Goal: Use online tool/utility: Utilize a website feature to perform a specific function

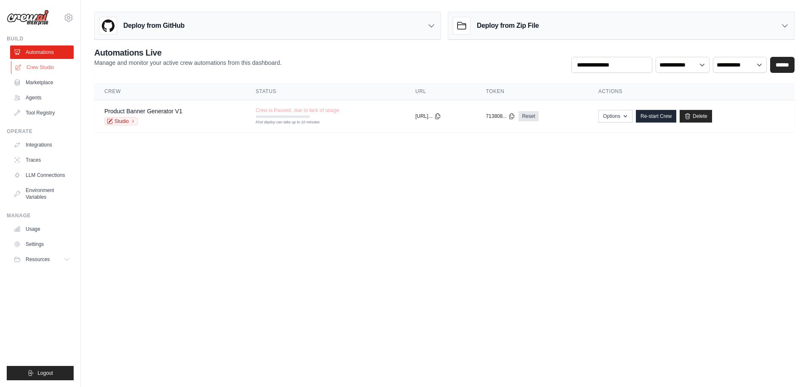
click at [41, 64] on link "Crew Studio" at bounding box center [43, 67] width 64 height 13
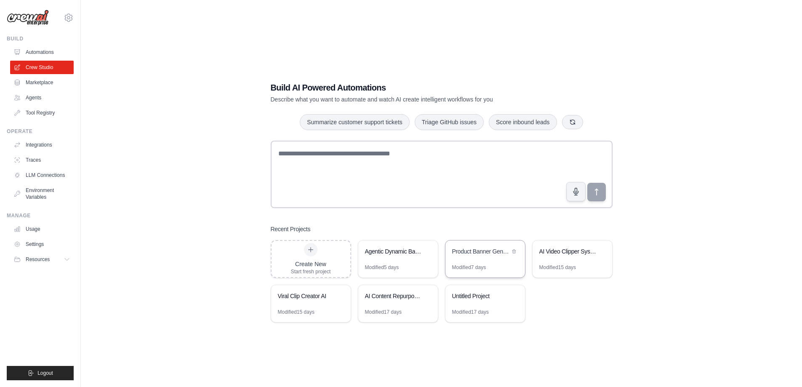
click at [491, 254] on div "Product Banner Generator" at bounding box center [481, 251] width 58 height 8
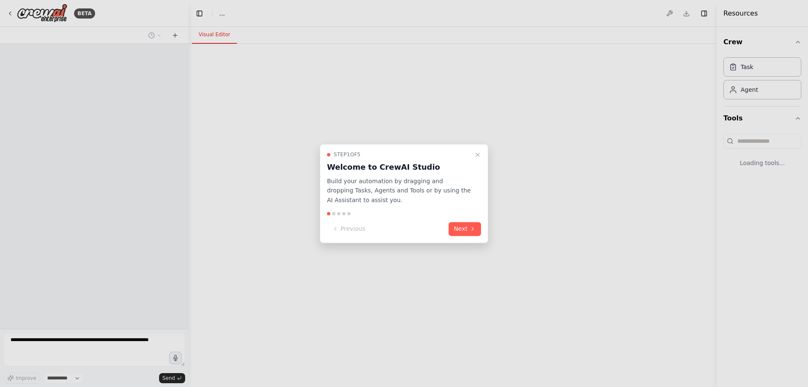
select select "****"
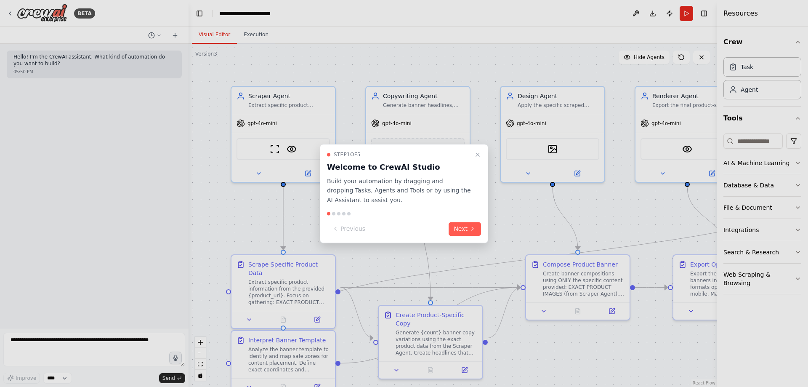
drag, startPoint x: 469, startPoint y: 228, endPoint x: 462, endPoint y: 201, distance: 27.5
click at [469, 228] on button "Next" at bounding box center [465, 229] width 32 height 14
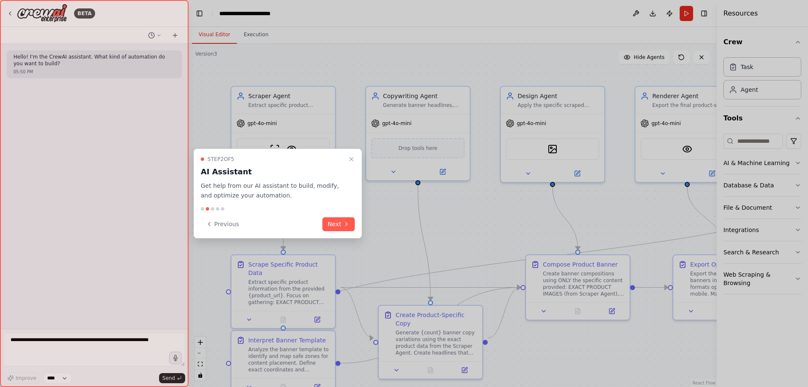
click at [352, 224] on button "Next" at bounding box center [338, 224] width 32 height 14
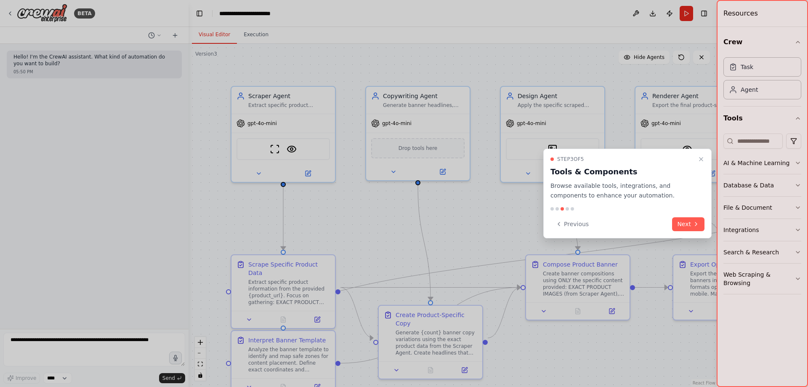
click at [352, 223] on div at bounding box center [404, 193] width 808 height 387
click at [700, 226] on button "Next" at bounding box center [688, 224] width 32 height 14
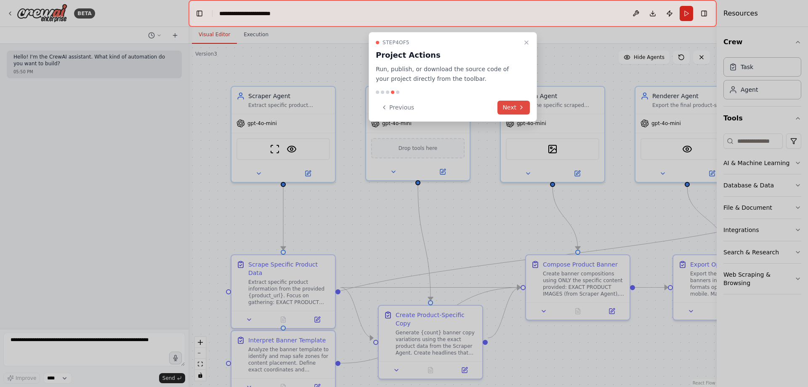
click at [508, 108] on button "Next" at bounding box center [514, 108] width 32 height 14
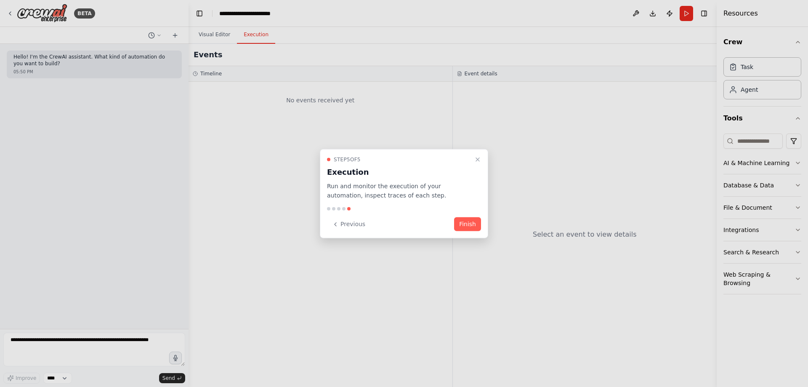
click at [452, 229] on div "Previous Finish" at bounding box center [404, 224] width 154 height 14
click at [463, 224] on button "Finish" at bounding box center [467, 224] width 27 height 14
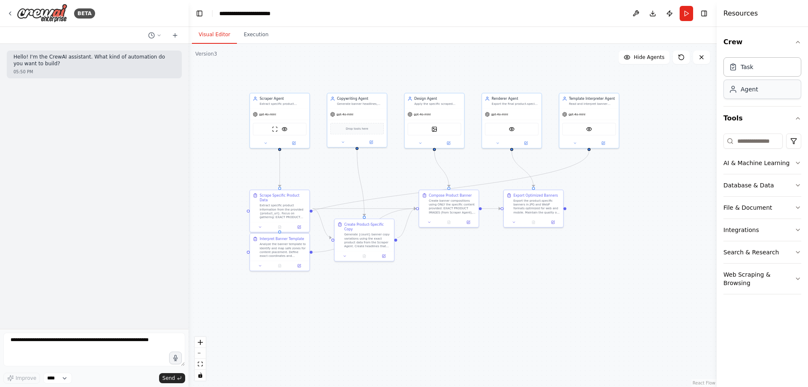
click at [757, 98] on div "Agent" at bounding box center [763, 89] width 78 height 19
click at [758, 114] on button "Tools" at bounding box center [763, 119] width 78 height 24
click at [755, 232] on button "Integrations" at bounding box center [763, 230] width 78 height 22
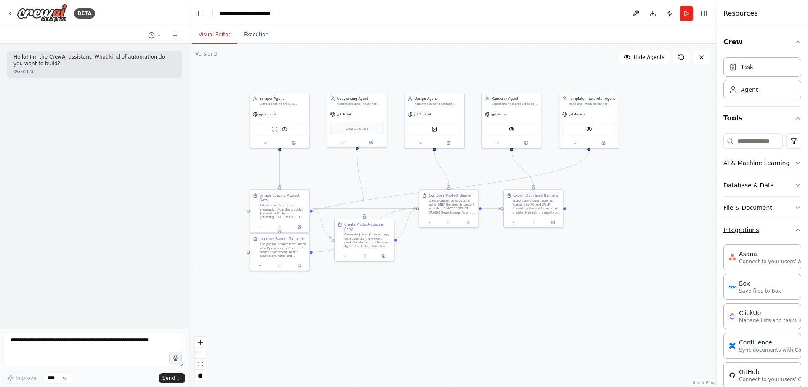
click at [756, 228] on button "Integrations" at bounding box center [763, 230] width 78 height 22
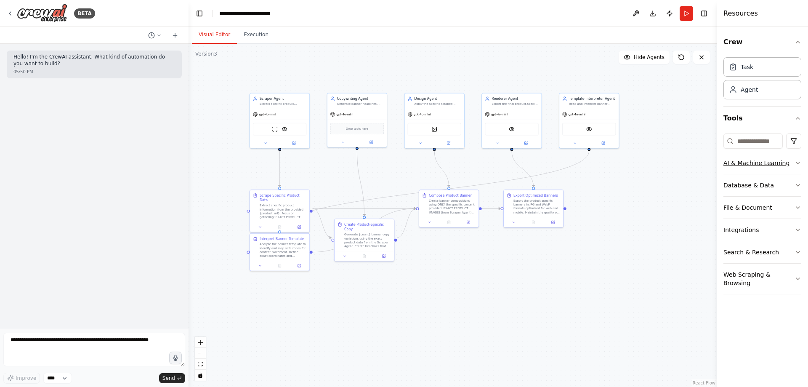
click at [751, 159] on button "AI & Machine Learning" at bounding box center [763, 163] width 78 height 22
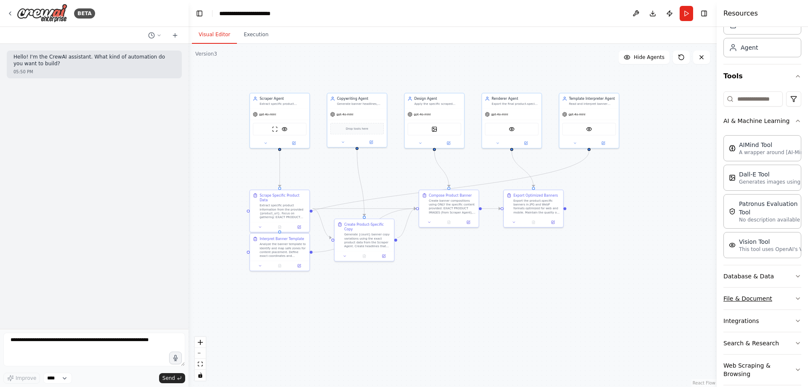
scroll to position [54, 0]
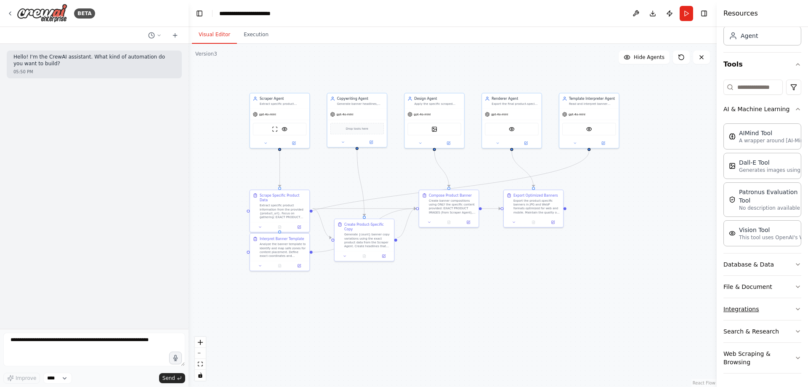
click at [749, 301] on button "Integrations" at bounding box center [763, 309] width 78 height 22
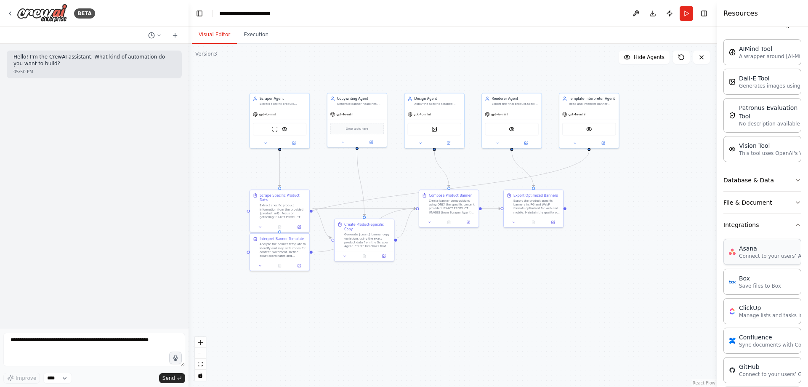
scroll to position [264, 0]
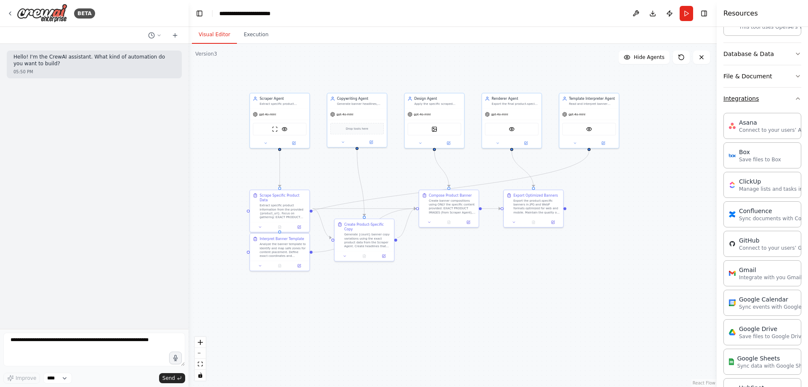
click at [745, 107] on button "Integrations" at bounding box center [763, 99] width 78 height 22
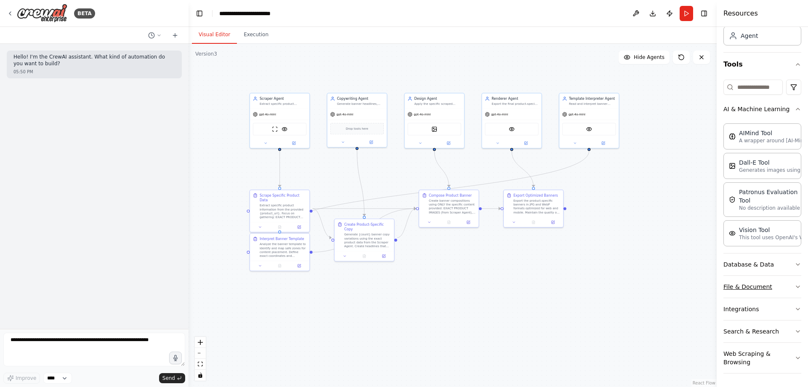
scroll to position [0, 0]
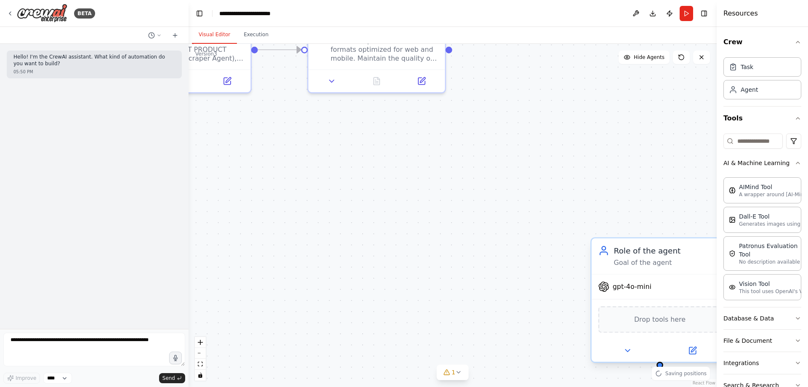
click at [646, 291] on span "gpt-4o-mini" at bounding box center [632, 286] width 39 height 9
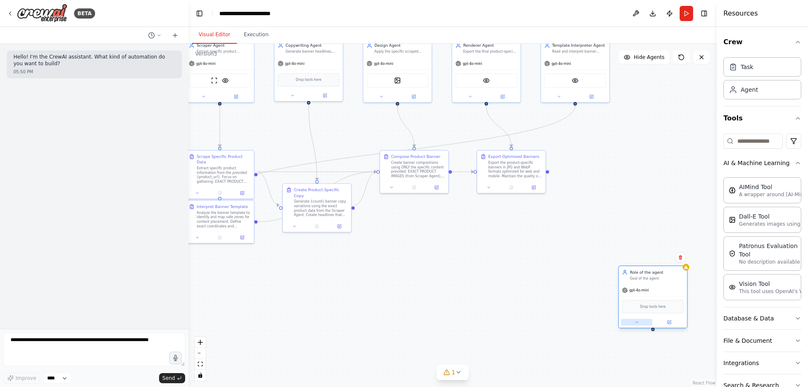
click at [636, 324] on icon at bounding box center [637, 322] width 5 height 5
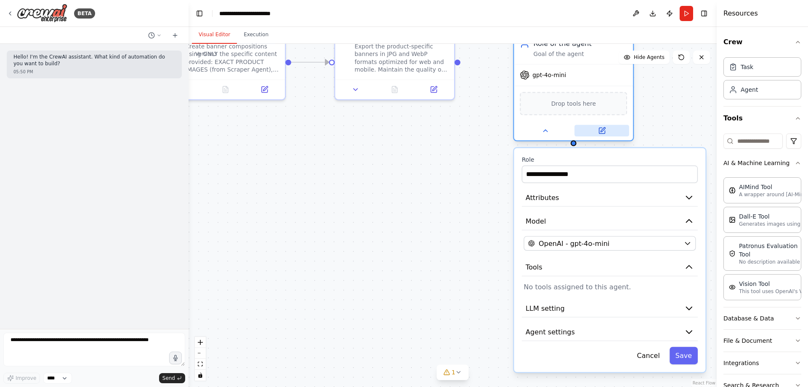
drag, startPoint x: 704, startPoint y: 331, endPoint x: 637, endPoint y: 135, distance: 207.6
click at [634, 135] on div at bounding box center [573, 130] width 119 height 19
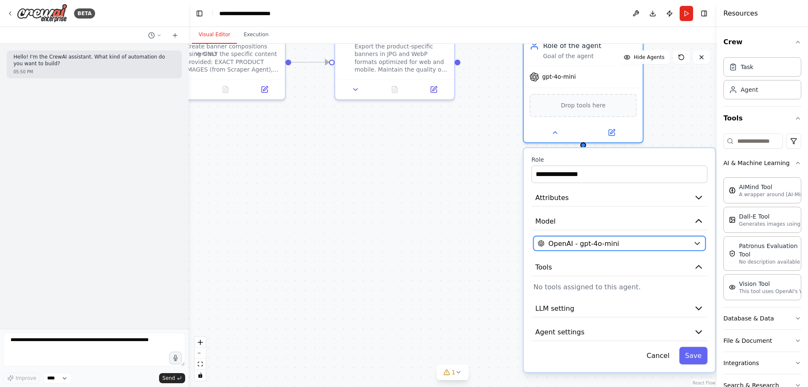
click at [621, 245] on div "OpenAI - gpt-4o-mini" at bounding box center [614, 243] width 152 height 10
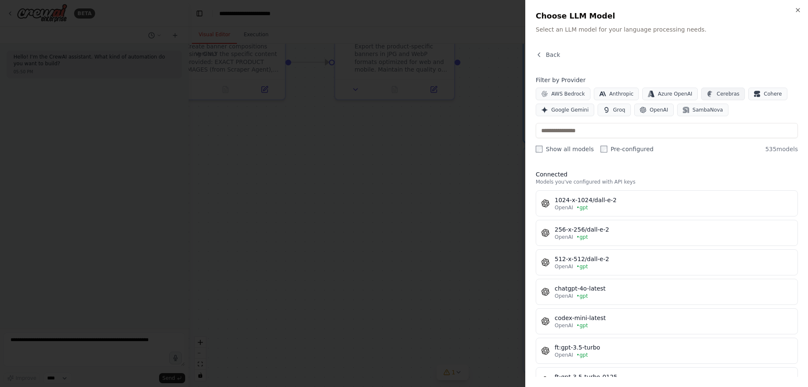
click at [713, 90] on button "Cerebras" at bounding box center [723, 94] width 44 height 13
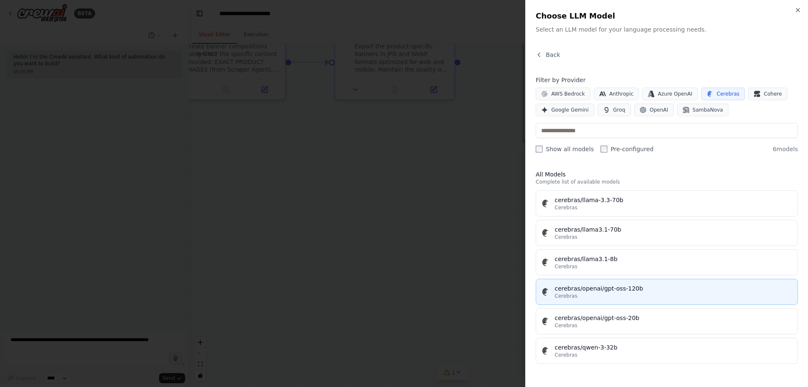
click at [650, 290] on div "cerebras/openai/gpt-oss-120b" at bounding box center [674, 288] width 238 height 8
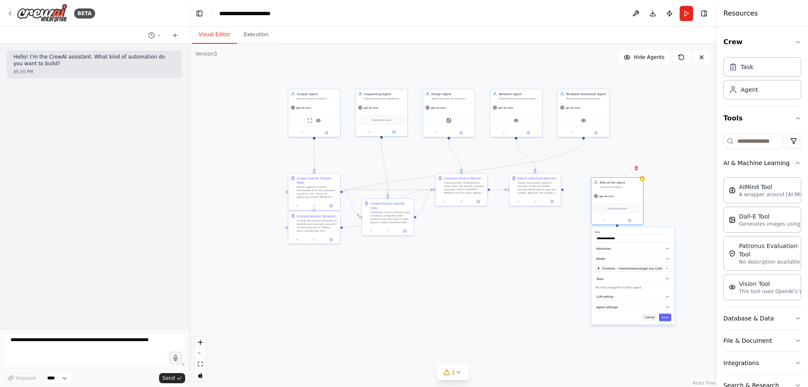
click at [653, 317] on button "Cancel" at bounding box center [649, 318] width 15 height 8
click at [652, 314] on button "Cancel" at bounding box center [649, 318] width 15 height 8
click at [638, 165] on button at bounding box center [636, 168] width 11 height 11
click at [614, 168] on button "Confirm" at bounding box center [613, 168] width 30 height 10
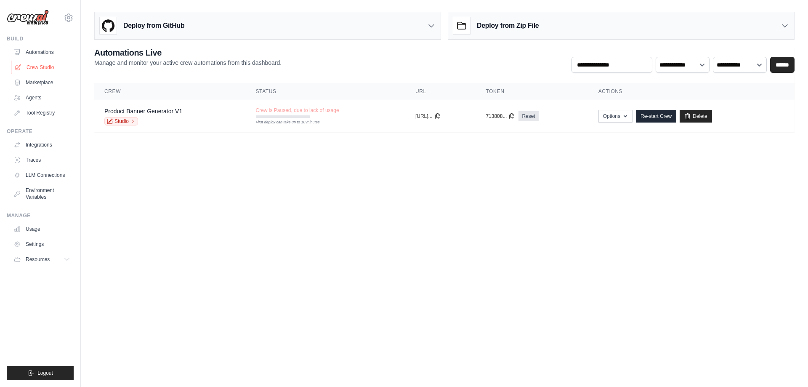
click at [37, 72] on link "Crew Studio" at bounding box center [43, 67] width 64 height 13
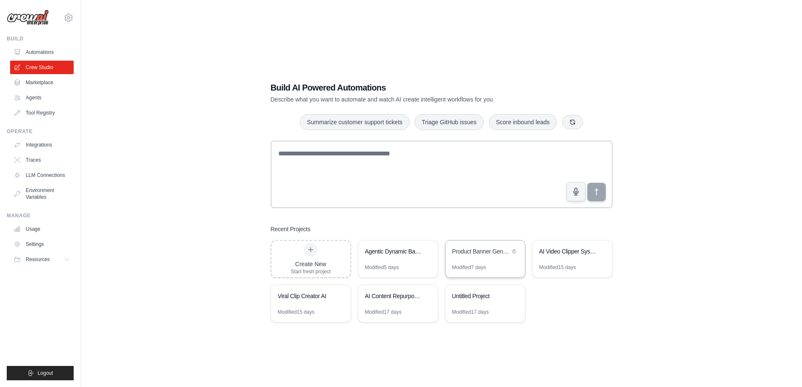
click at [461, 253] on div "Product Banner Generator" at bounding box center [481, 251] width 58 height 8
click at [405, 261] on div "Agentic Dynamic Banner Generator" at bounding box center [398, 252] width 80 height 24
click at [488, 252] on div "Product Banner Generator" at bounding box center [481, 251] width 58 height 8
click at [33, 169] on link "LLM Connections" at bounding box center [43, 174] width 64 height 13
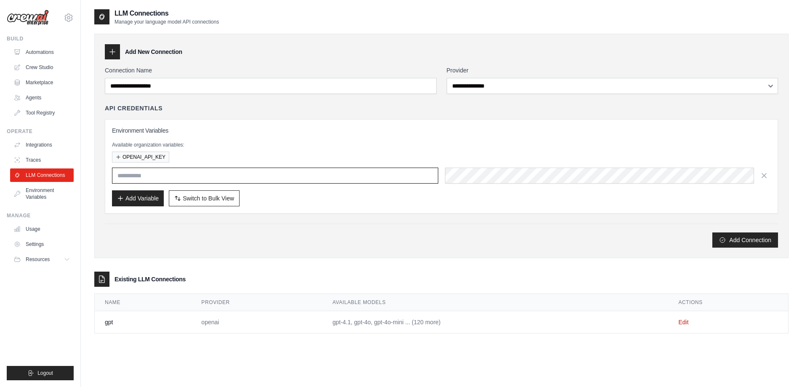
click at [207, 169] on input "text" at bounding box center [275, 176] width 326 height 16
click at [215, 144] on p "Available organization variables:" at bounding box center [441, 144] width 659 height 7
click at [156, 154] on button "OPENAI_API_KEY" at bounding box center [140, 156] width 57 height 11
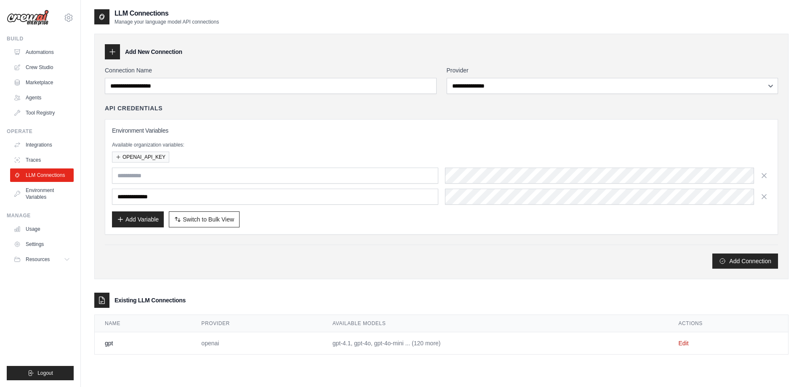
scroll to position [17, 0]
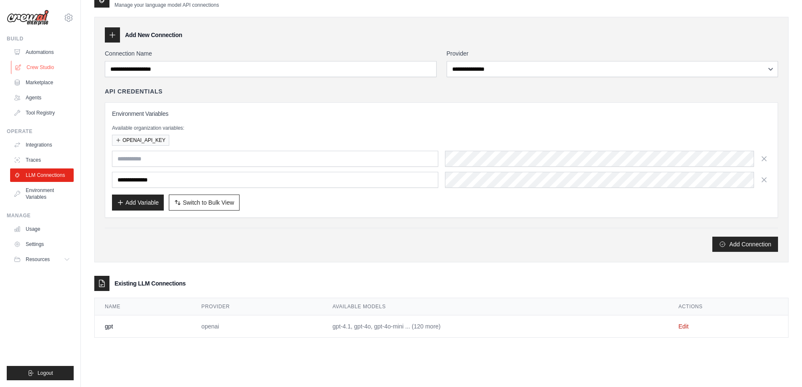
click at [56, 64] on link "Crew Studio" at bounding box center [43, 67] width 64 height 13
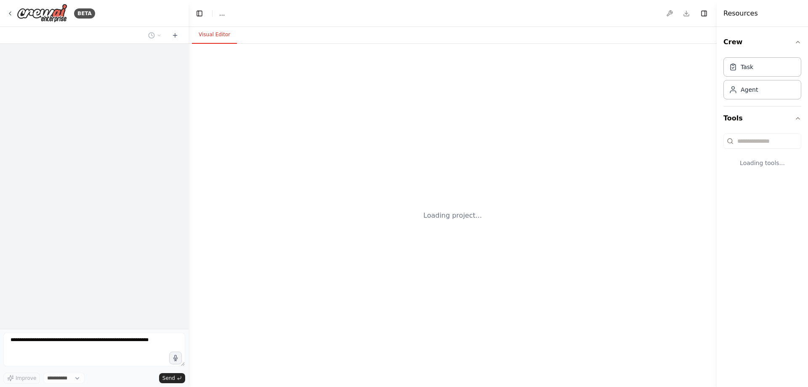
select select "****"
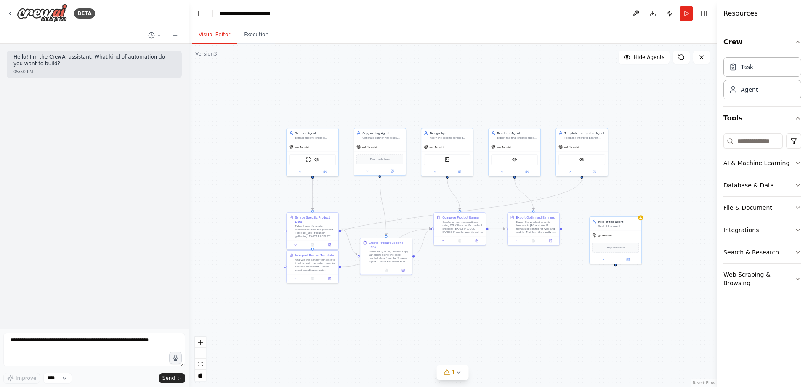
drag, startPoint x: 557, startPoint y: 283, endPoint x: 541, endPoint y: 278, distance: 17.7
click at [541, 278] on div ".deletable-edge-delete-btn { width: 20px; height: 20px; border: 0px solid #ffff…" at bounding box center [453, 215] width 528 height 343
click at [599, 237] on div "gpt-4o-mini" at bounding box center [614, 233] width 52 height 9
click at [631, 206] on icon at bounding box center [633, 206] width 5 height 5
click at [615, 202] on button "Confirm" at bounding box center [609, 206] width 30 height 10
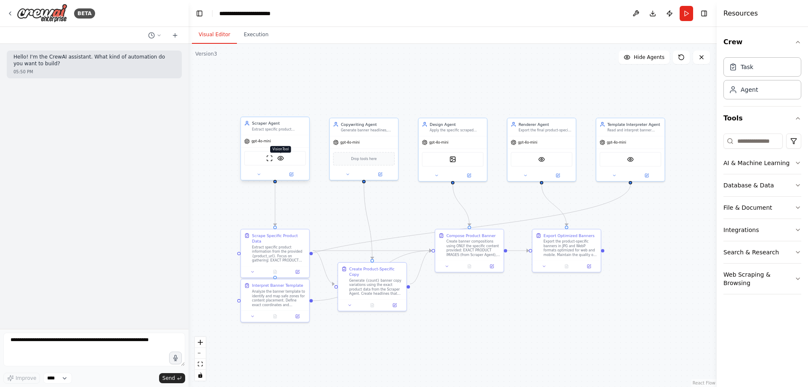
click at [284, 158] on img at bounding box center [280, 158] width 7 height 7
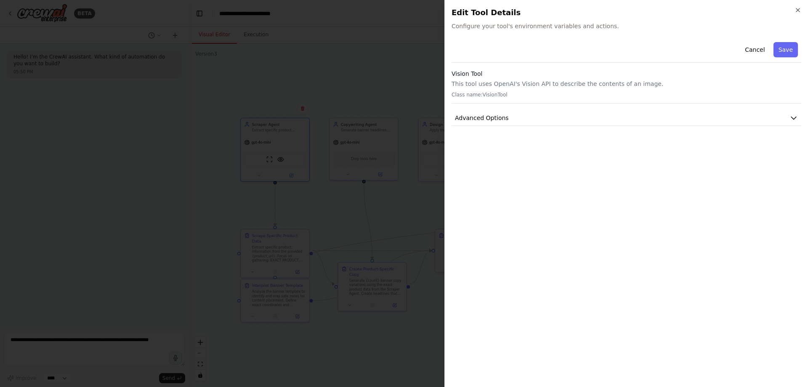
click at [300, 179] on div at bounding box center [404, 193] width 808 height 387
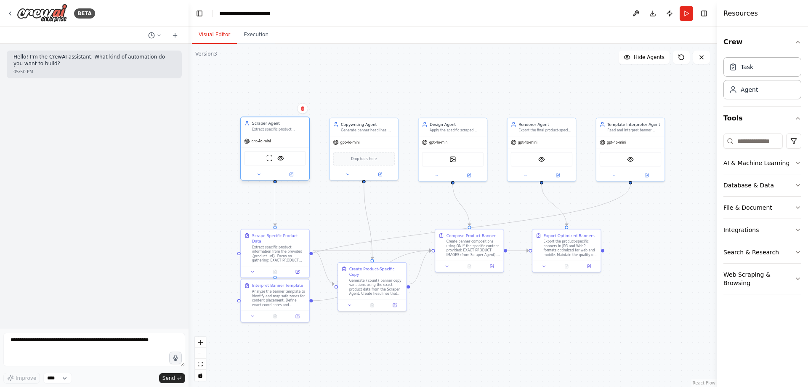
click at [289, 145] on div "gpt-4o-mini" at bounding box center [275, 141] width 68 height 12
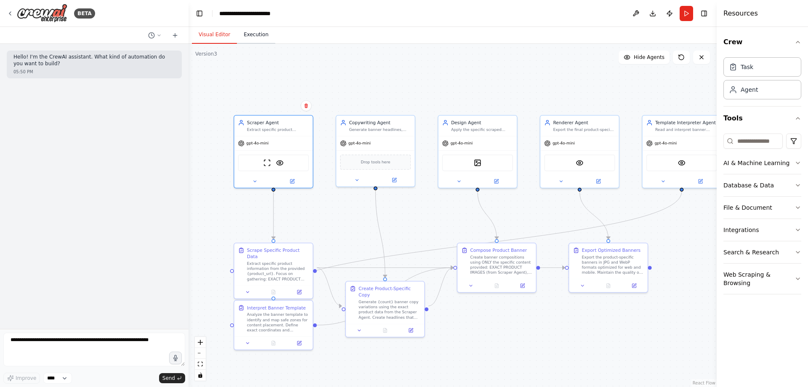
click at [256, 38] on button "Execution" at bounding box center [256, 35] width 38 height 18
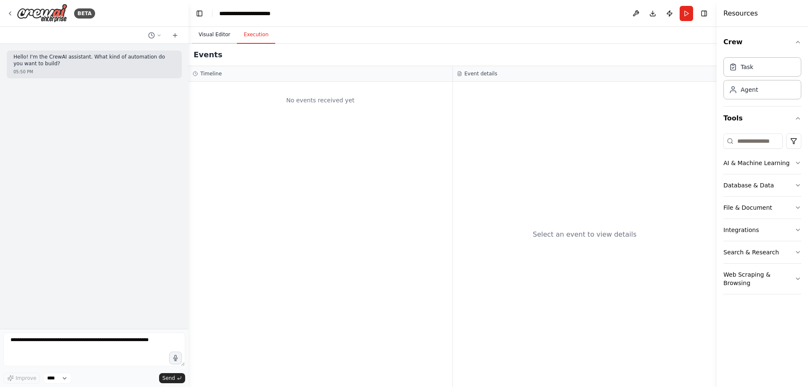
click at [227, 35] on button "Visual Editor" at bounding box center [214, 35] width 45 height 18
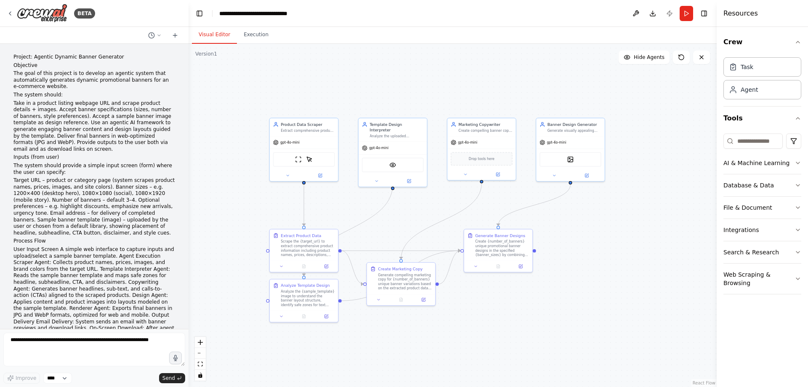
scroll to position [1467, 0]
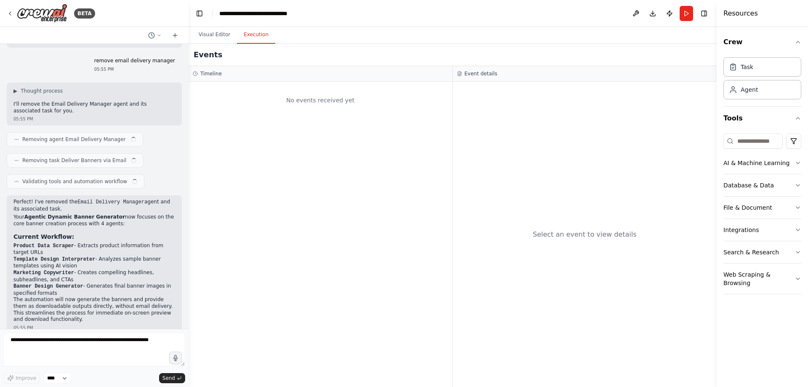
click at [246, 43] on button "Execution" at bounding box center [256, 35] width 38 height 18
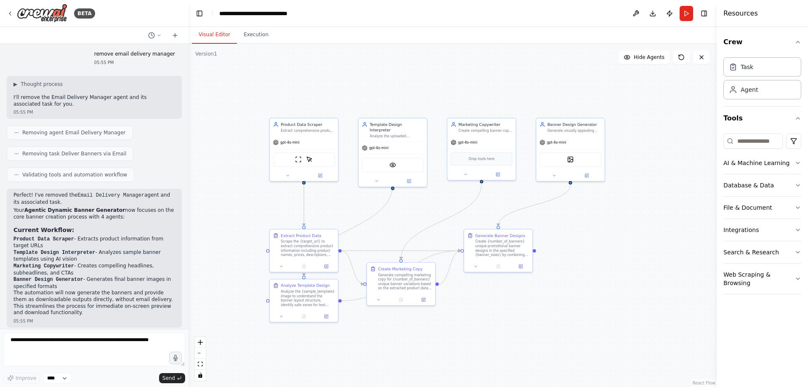
click at [209, 37] on button "Visual Editor" at bounding box center [214, 35] width 45 height 18
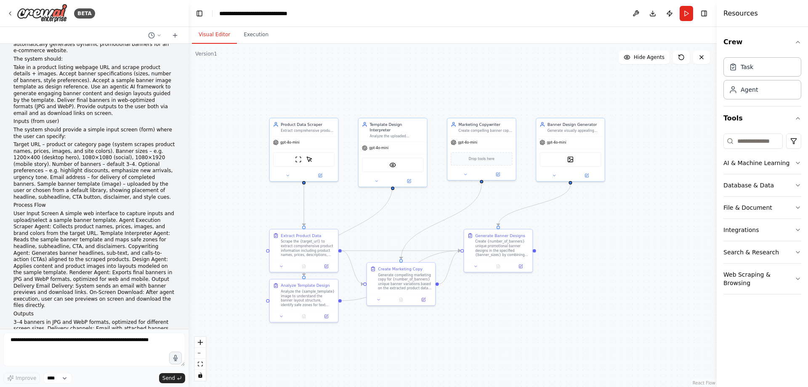
scroll to position [0, 0]
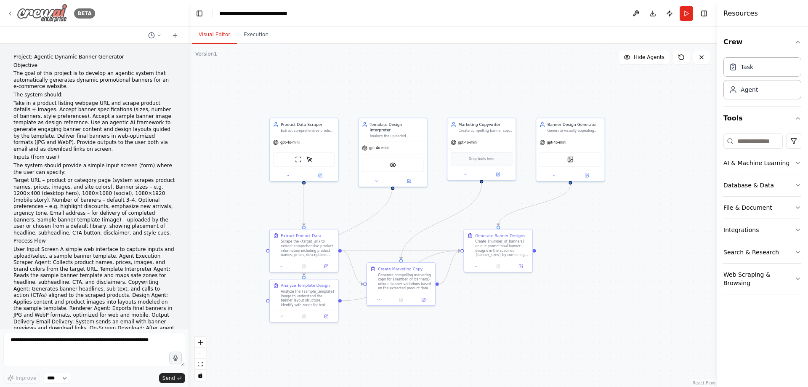
click at [10, 12] on icon at bounding box center [10, 13] width 7 height 7
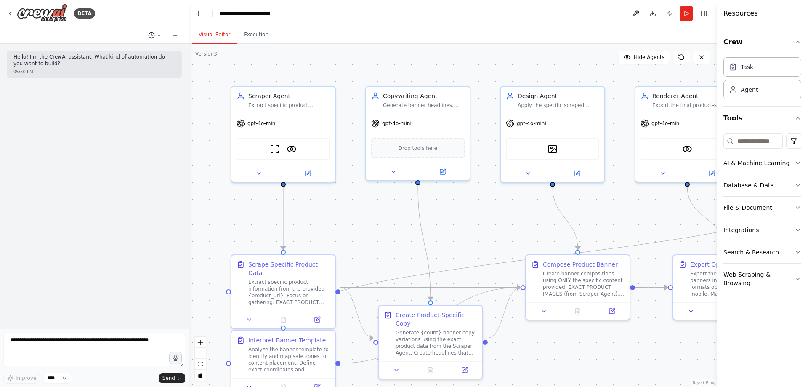
click at [153, 35] on icon at bounding box center [151, 35] width 7 height 7
click at [126, 150] on div at bounding box center [94, 193] width 189 height 387
click at [160, 34] on icon at bounding box center [159, 35] width 5 height 5
click at [155, 65] on span "i want you to remove any agent which is not useful in this framework the agent …" at bounding box center [129, 66] width 76 height 7
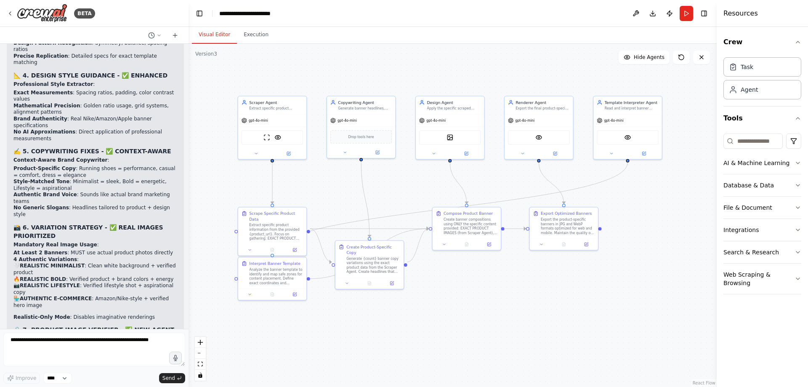
scroll to position [20779, 0]
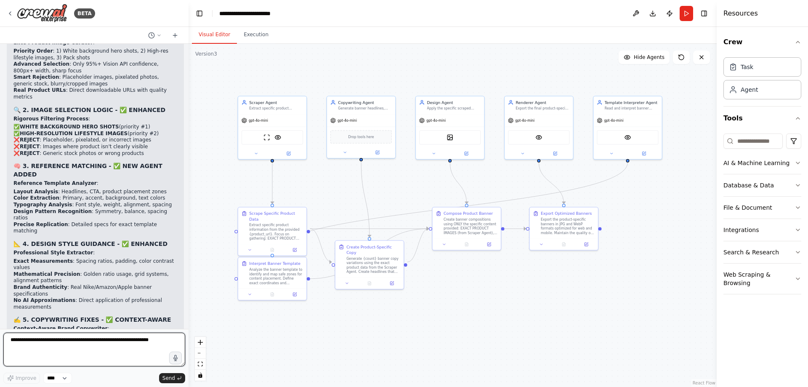
click at [67, 341] on textarea at bounding box center [94, 350] width 182 height 34
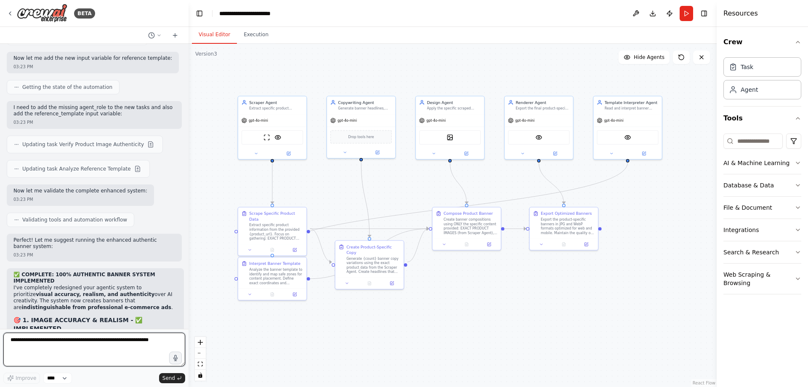
scroll to position [20274, 0]
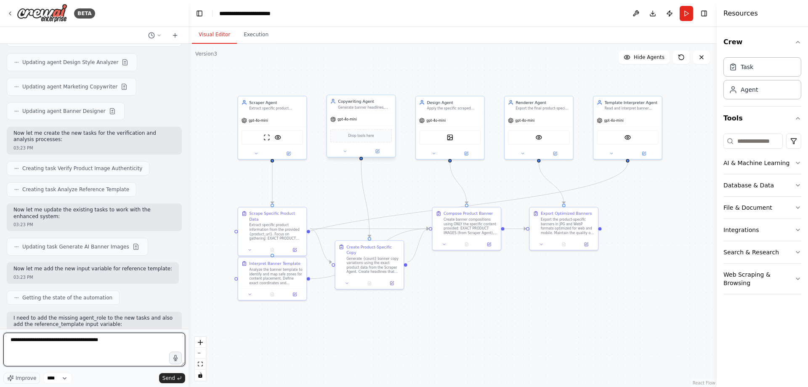
type textarea "**********"
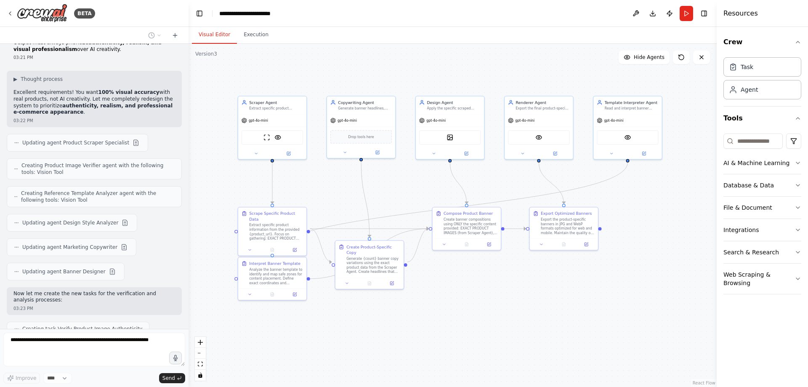
scroll to position [20155, 0]
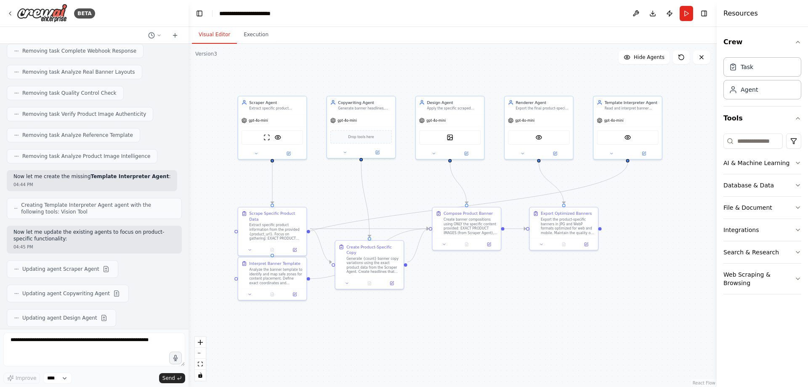
click at [246, 38] on button "Execution" at bounding box center [256, 35] width 38 height 18
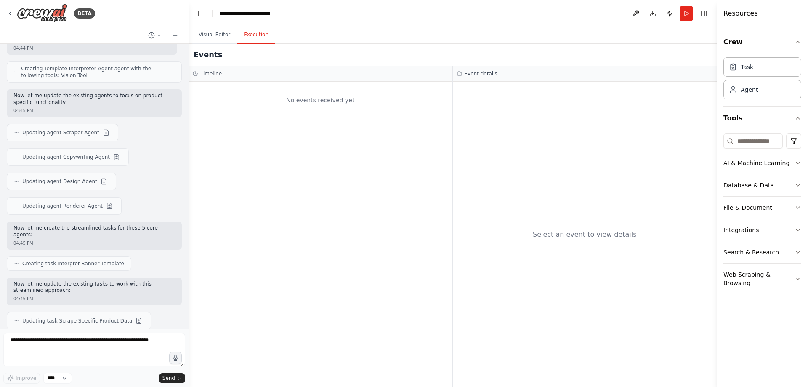
click at [218, 78] on div "Timeline" at bounding box center [321, 74] width 264 height 16
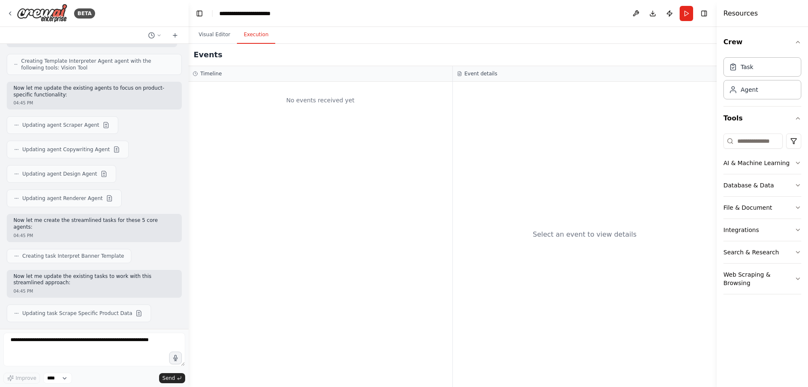
click at [216, 75] on h3 "Timeline" at bounding box center [210, 73] width 21 height 7
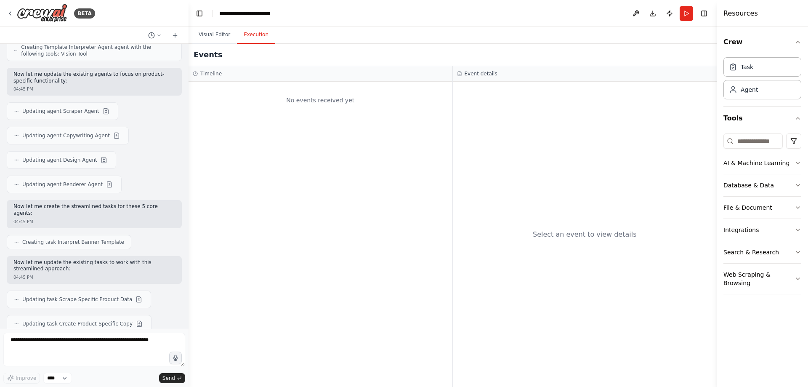
click at [431, 92] on div "No events received yet" at bounding box center [321, 100] width 256 height 29
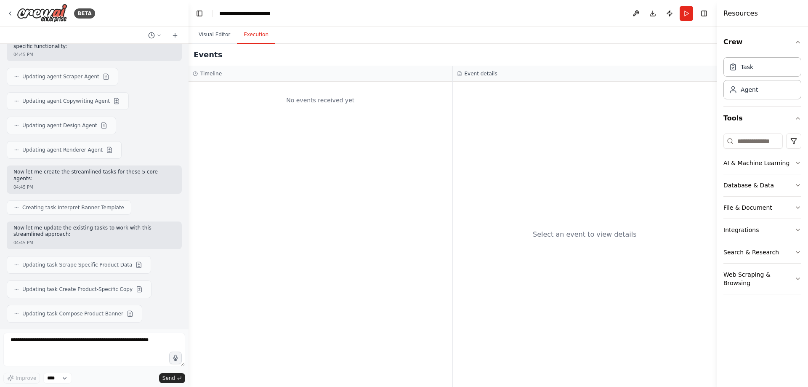
click at [480, 71] on h3 "Event details" at bounding box center [481, 73] width 33 height 7
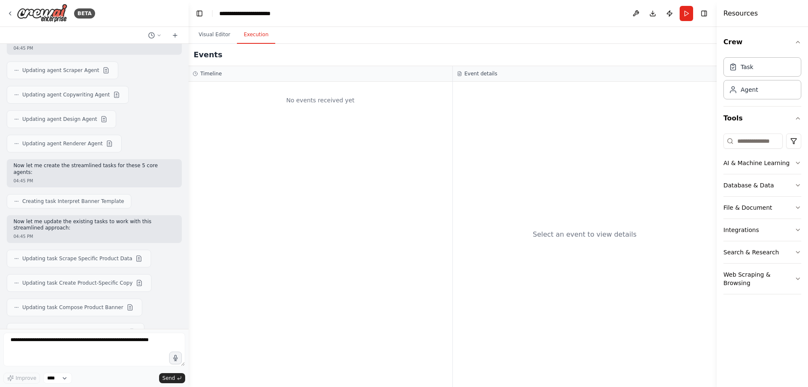
click at [466, 73] on h3 "Event details" at bounding box center [481, 73] width 33 height 7
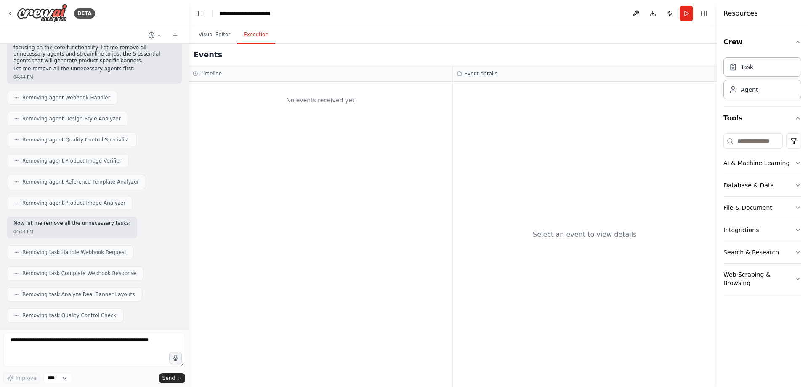
scroll to position [24129, 0]
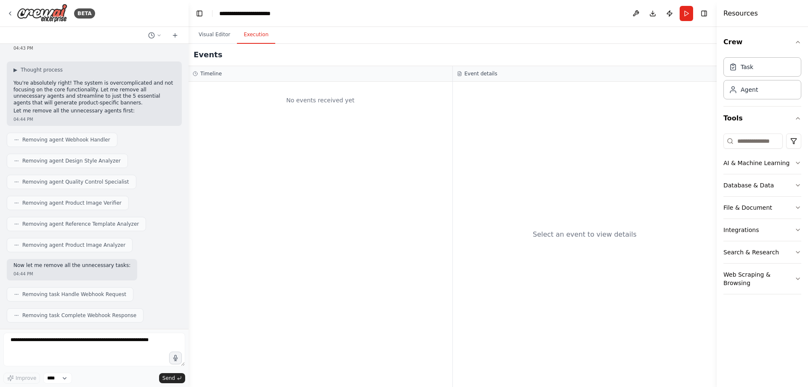
drag, startPoint x: 131, startPoint y: 141, endPoint x: 68, endPoint y: 144, distance: 62.4
drag, startPoint x: 34, startPoint y: 144, endPoint x: 104, endPoint y: 144, distance: 69.9
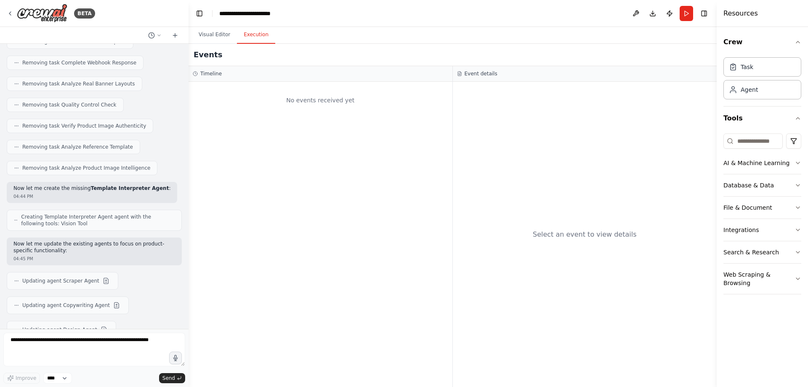
scroll to position [24592, 0]
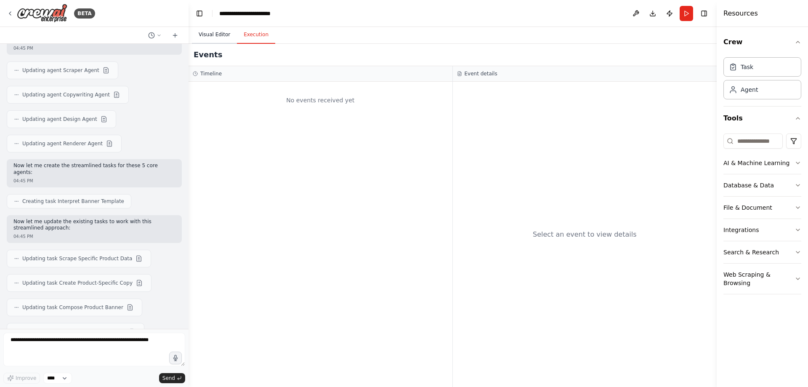
drag, startPoint x: 223, startPoint y: 37, endPoint x: 253, endPoint y: 62, distance: 38.8
click at [223, 37] on button "Visual Editor" at bounding box center [214, 35] width 45 height 18
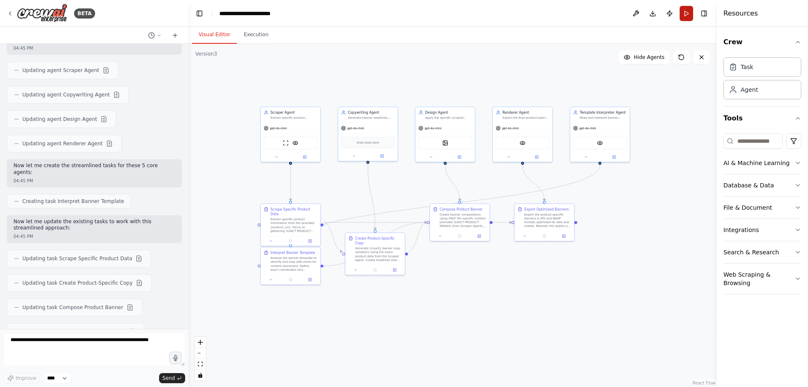
click at [684, 16] on button "Run" at bounding box center [686, 13] width 13 height 15
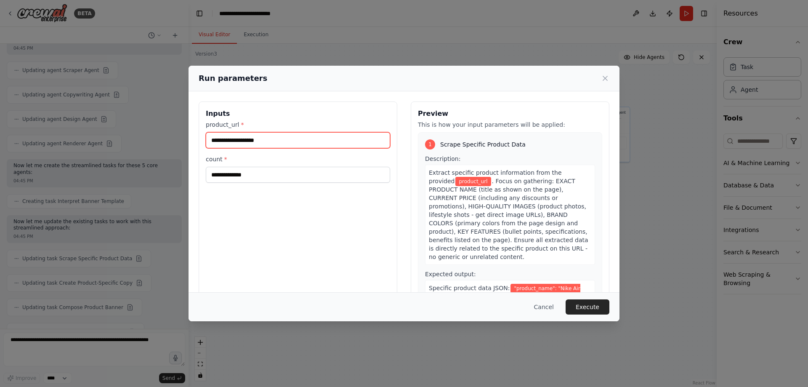
click at [336, 141] on input "product_url *" at bounding box center [298, 140] width 184 height 16
type input "**********"
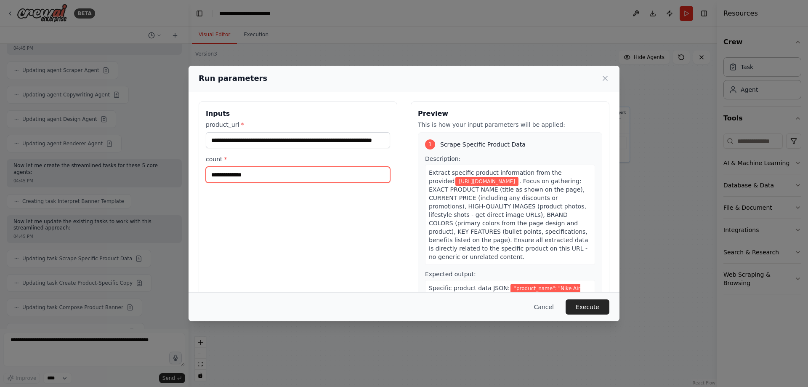
click at [299, 176] on input "count *" at bounding box center [298, 175] width 184 height 16
type input "*"
click at [603, 299] on button "Execute" at bounding box center [588, 306] width 44 height 15
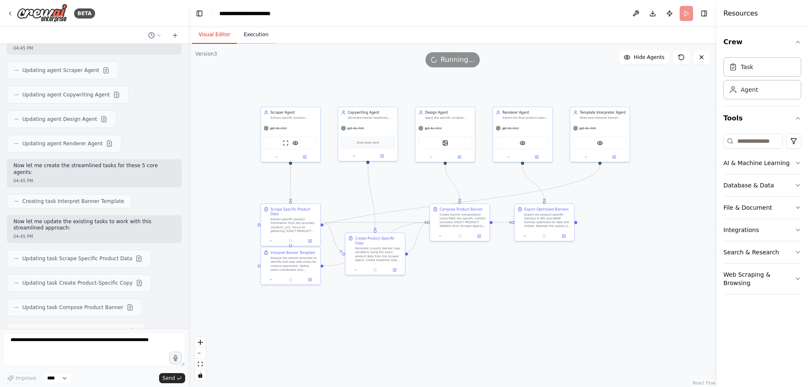
click at [256, 29] on button "Execution" at bounding box center [256, 35] width 38 height 18
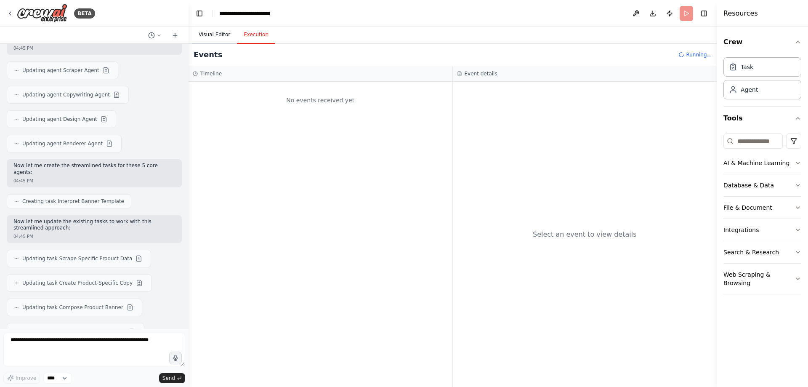
click at [216, 31] on button "Visual Editor" at bounding box center [214, 35] width 45 height 18
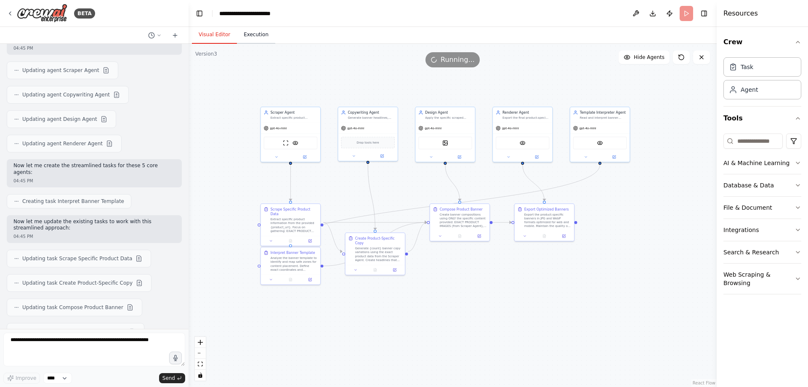
click at [250, 40] on button "Execution" at bounding box center [256, 35] width 38 height 18
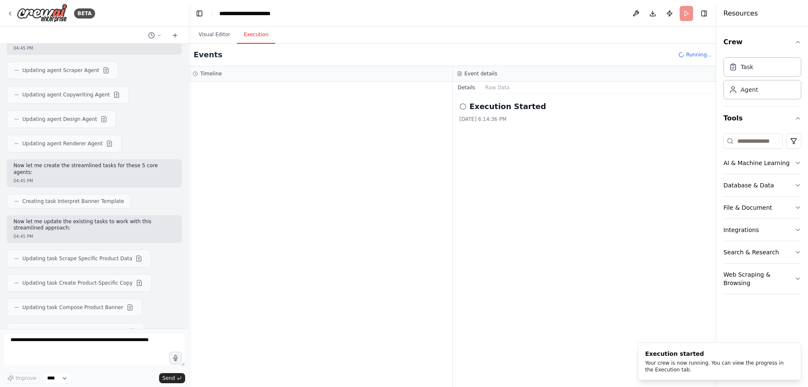
scroll to position [24507, 0]
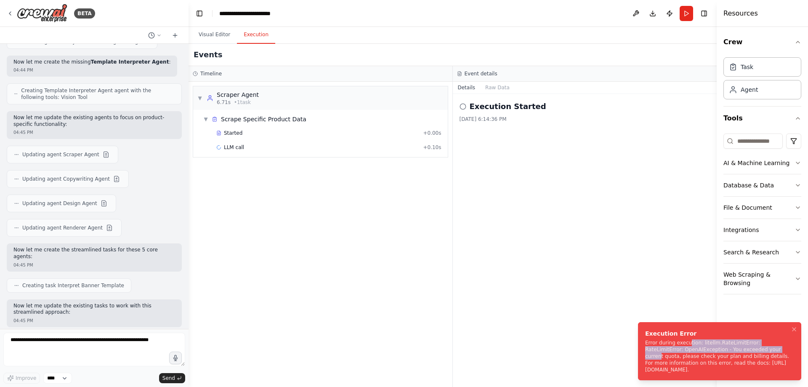
drag, startPoint x: 686, startPoint y: 339, endPoint x: 746, endPoint y: 346, distance: 59.7
click at [746, 346] on div "Error during execution: litellm.RateLimitError: RateLimitError: OpenAIException…" at bounding box center [718, 356] width 146 height 34
drag, startPoint x: 689, startPoint y: 345, endPoint x: 720, endPoint y: 348, distance: 31.3
click at [720, 348] on div "Error during execution: litellm.RateLimitError: RateLimitError: OpenAIException…" at bounding box center [718, 356] width 146 height 34
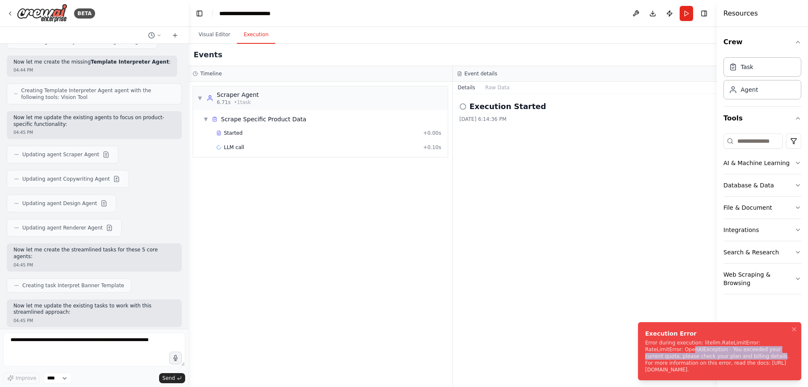
click at [720, 348] on div "Error during execution: litellm.RateLimitError: RateLimitError: OpenAIException…" at bounding box center [718, 356] width 146 height 34
click at [14, 16] on div "BETA" at bounding box center [51, 13] width 88 height 19
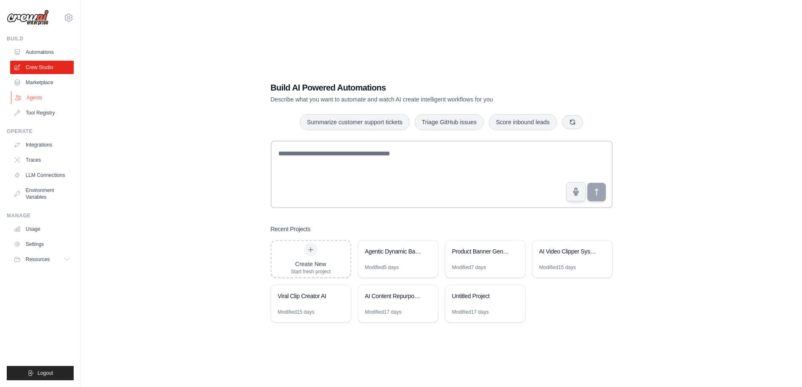
click at [54, 99] on link "Agents" at bounding box center [43, 97] width 64 height 13
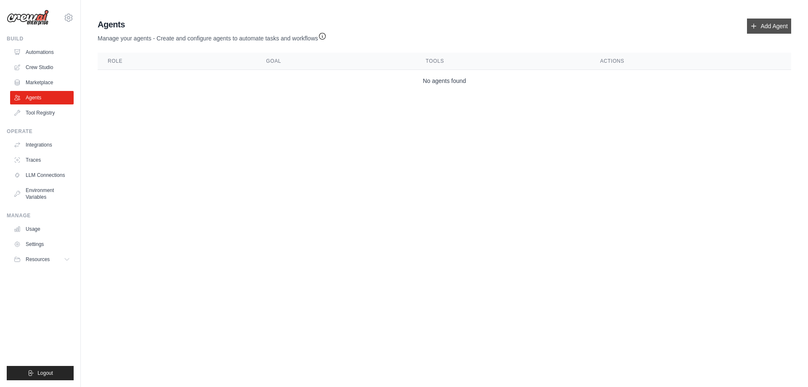
click at [765, 29] on link "Add Agent" at bounding box center [769, 26] width 44 height 15
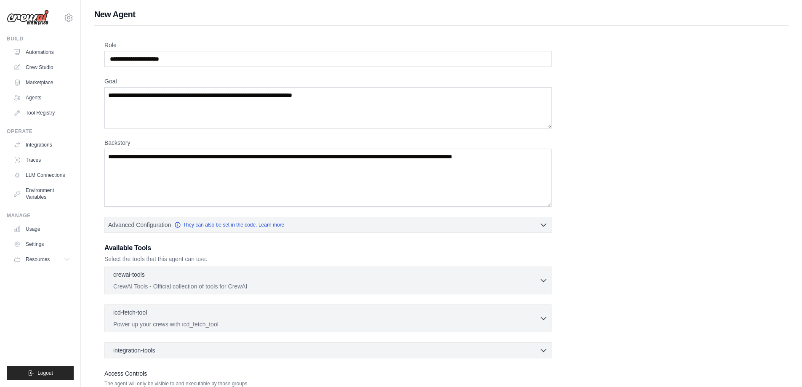
click at [198, 68] on div "Role Goal [GEOGRAPHIC_DATA] Advanced Configuration They can also be set in the …" at bounding box center [441, 227] width 674 height 373
click at [198, 62] on input "Role" at bounding box center [327, 59] width 447 height 16
click at [36, 67] on link "Crew Studio" at bounding box center [43, 67] width 64 height 13
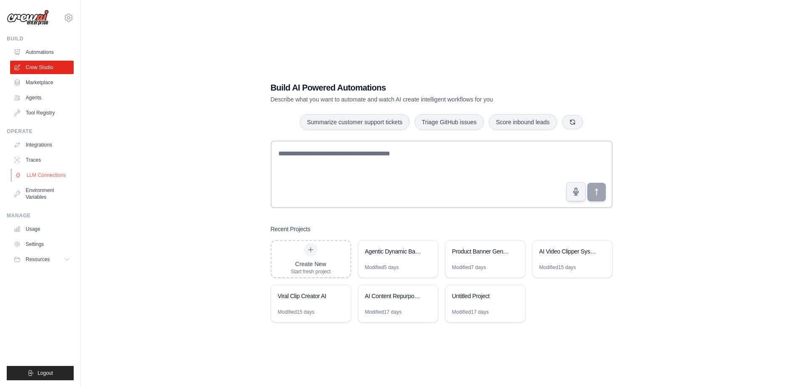
click at [54, 177] on link "LLM Connections" at bounding box center [43, 174] width 64 height 13
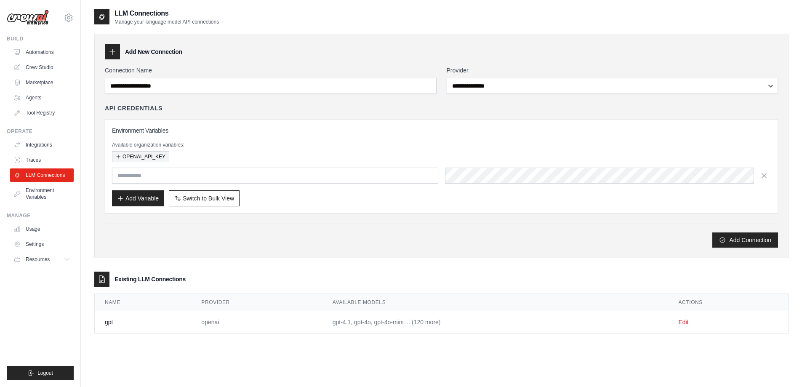
click at [161, 162] on button "OPENAI_API_KEY" at bounding box center [140, 156] width 57 height 11
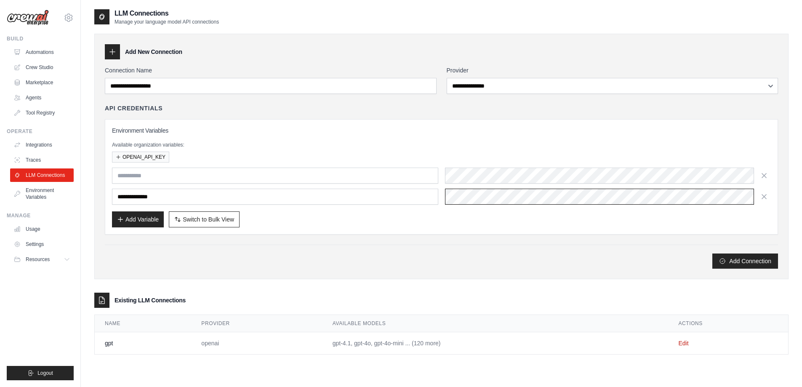
scroll to position [0, 254]
click at [766, 200] on icon "button" at bounding box center [764, 196] width 8 height 8
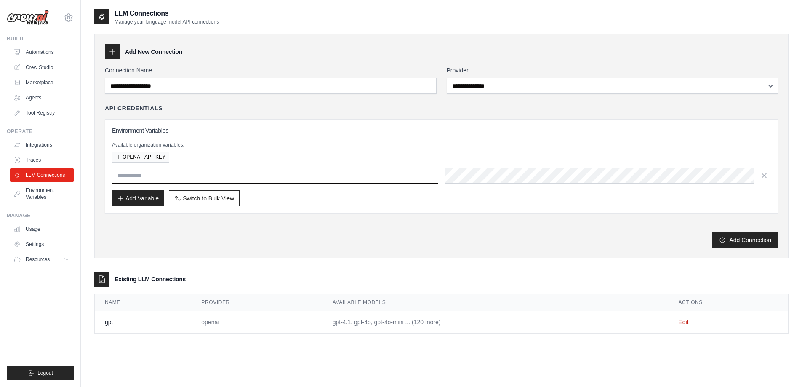
click at [368, 175] on input "text" at bounding box center [275, 176] width 326 height 16
click at [220, 163] on div "Environment Variables Available organization variables: OPENAI_API_KEY Add Vari…" at bounding box center [441, 166] width 659 height 80
click at [156, 152] on button "OPENAI_API_KEY" at bounding box center [140, 156] width 57 height 11
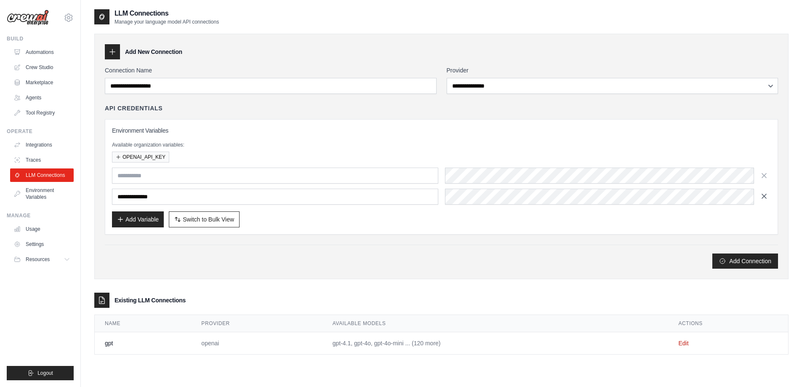
click at [768, 200] on icon "button" at bounding box center [764, 196] width 8 height 8
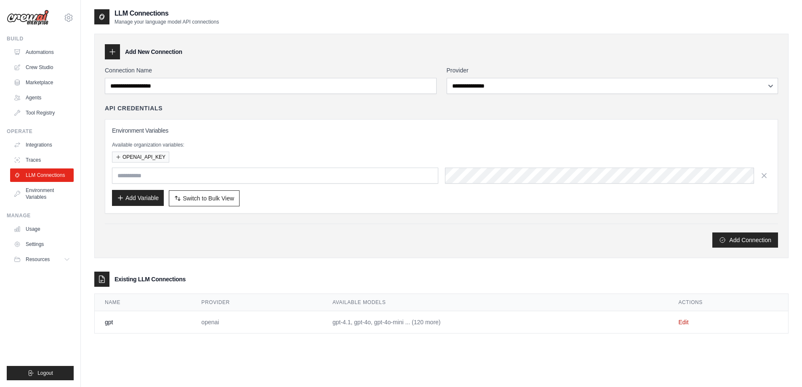
click at [149, 194] on button "Add Variable" at bounding box center [138, 198] width 52 height 16
click at [154, 171] on input "text" at bounding box center [275, 176] width 326 height 16
type input "**********"
click at [726, 241] on button "Add Connection" at bounding box center [745, 239] width 66 height 15
click at [202, 77] on div "Connection Name" at bounding box center [271, 80] width 332 height 28
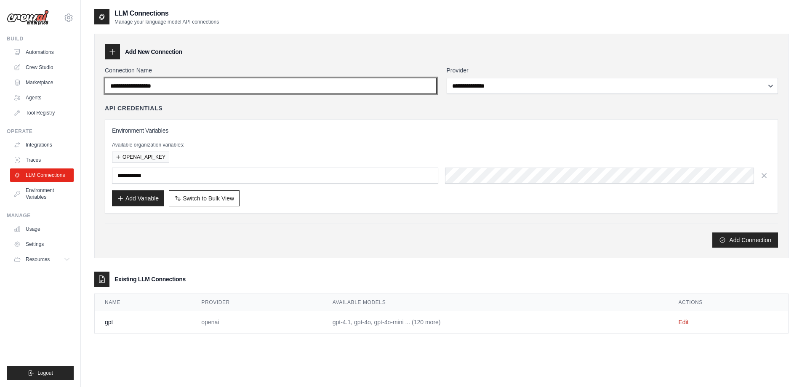
click at [206, 90] on input "Connection Name" at bounding box center [271, 86] width 332 height 16
type input "***"
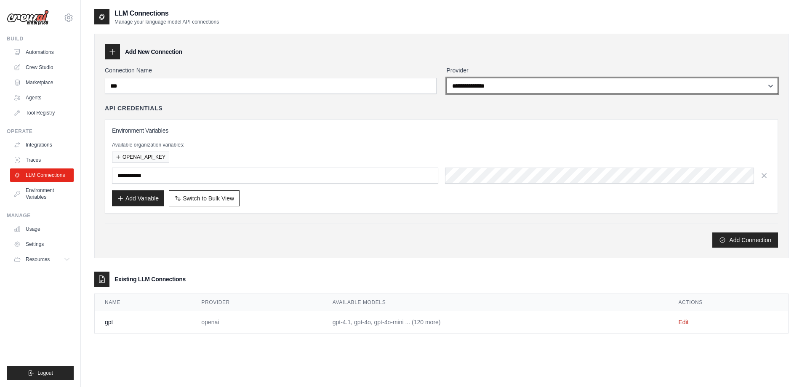
click at [553, 90] on select "**********" at bounding box center [613, 86] width 332 height 16
select select "******"
click at [447, 78] on select "**********" at bounding box center [613, 86] width 332 height 16
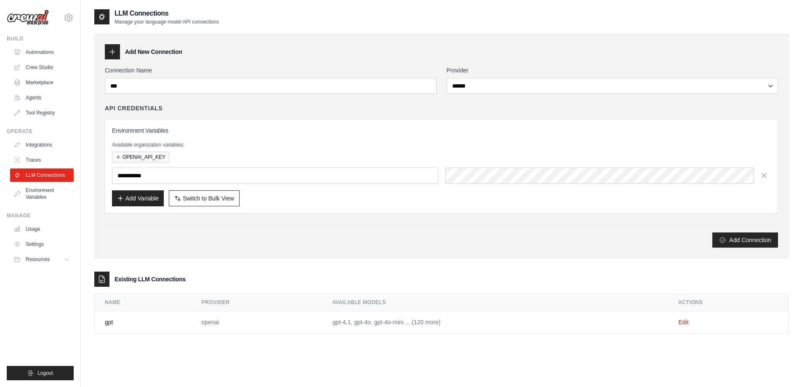
click at [721, 240] on icon "submit" at bounding box center [722, 240] width 7 height 7
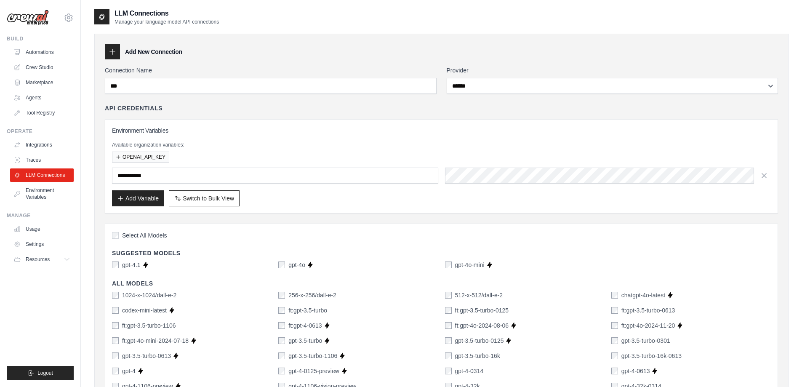
scroll to position [42, 0]
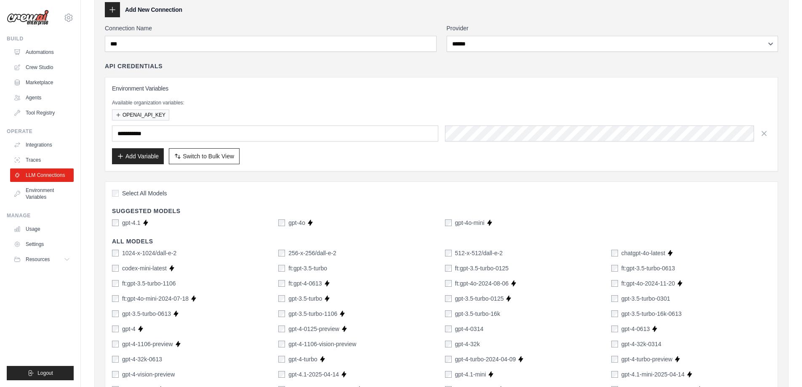
click at [138, 189] on div "Select All Models" at bounding box center [441, 194] width 659 height 11
click at [136, 191] on span "Select All Models" at bounding box center [144, 193] width 45 height 8
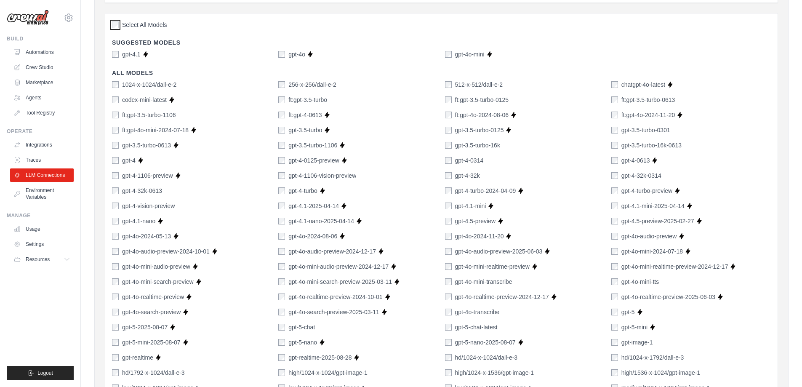
scroll to position [126, 0]
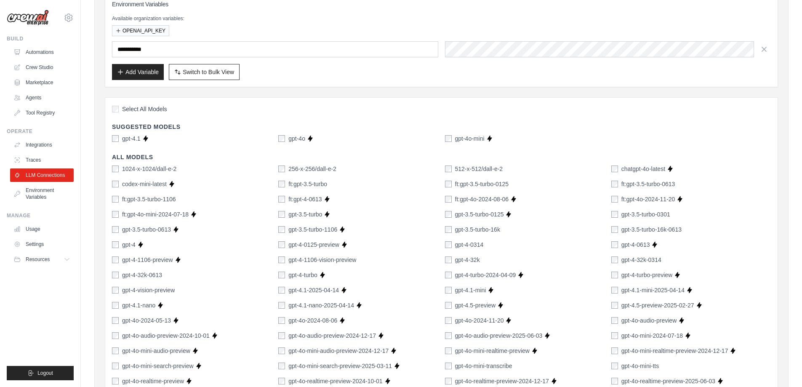
click at [146, 110] on span "Select All Models" at bounding box center [144, 109] width 45 height 8
click at [445, 139] on div "gpt-4.1 Supports Crew Studio gpt-4o Supports Crew Studio gpt-4o-mini Supports C…" at bounding box center [441, 138] width 659 height 8
click at [287, 136] on div "gpt-4o" at bounding box center [291, 138] width 27 height 8
click at [119, 139] on div "gpt-4.1" at bounding box center [126, 138] width 29 height 8
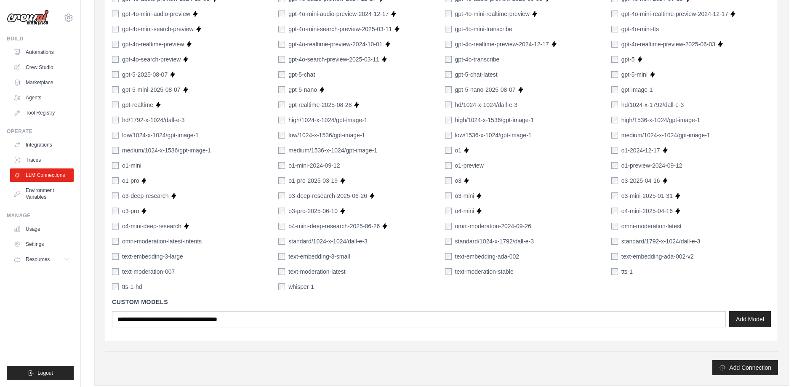
scroll to position [559, 0]
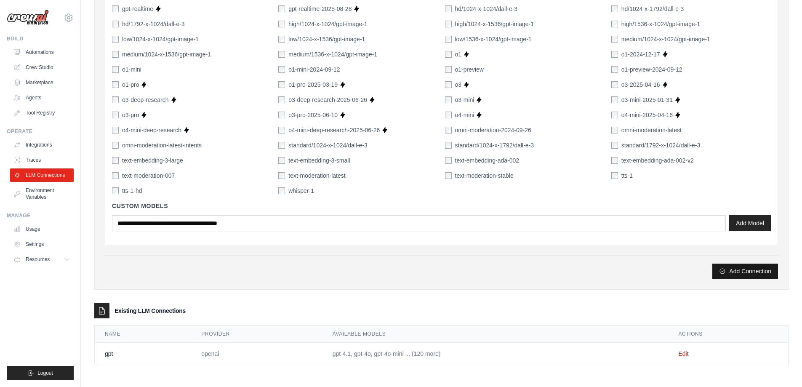
click at [737, 268] on button "Add Connection" at bounding box center [745, 271] width 66 height 15
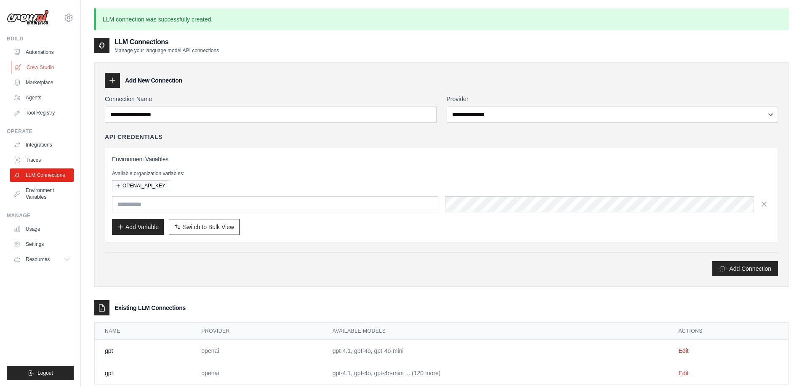
click at [51, 67] on link "Crew Studio" at bounding box center [43, 67] width 64 height 13
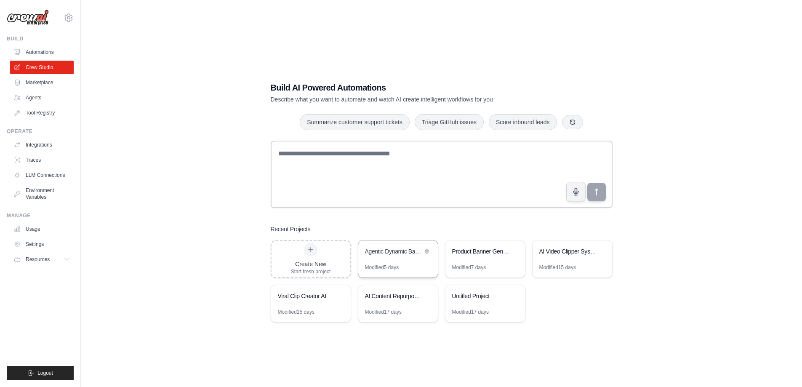
click at [388, 266] on div "Modified 5 days" at bounding box center [382, 267] width 34 height 7
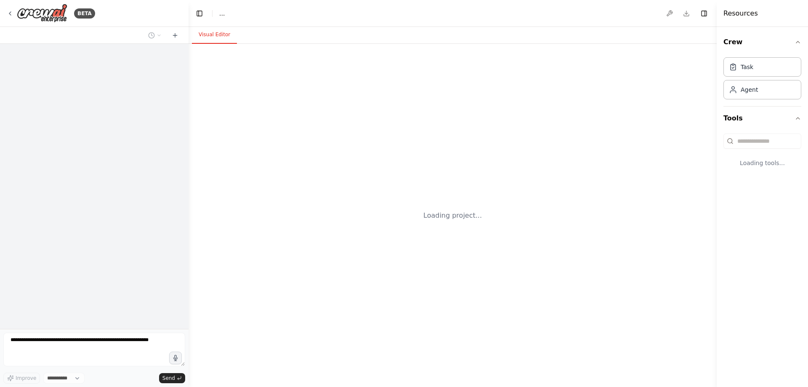
select select "****"
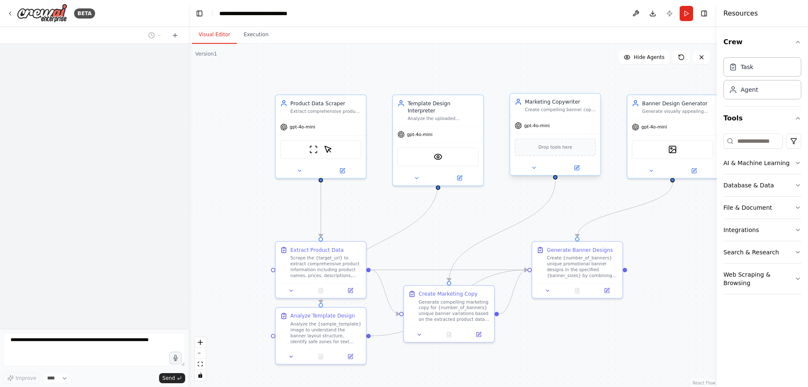
click at [550, 128] on div "gpt-4o-mini" at bounding box center [555, 125] width 90 height 16
click at [549, 129] on div "gpt-4o-mini" at bounding box center [555, 125] width 90 height 16
click at [539, 165] on button at bounding box center [533, 167] width 41 height 9
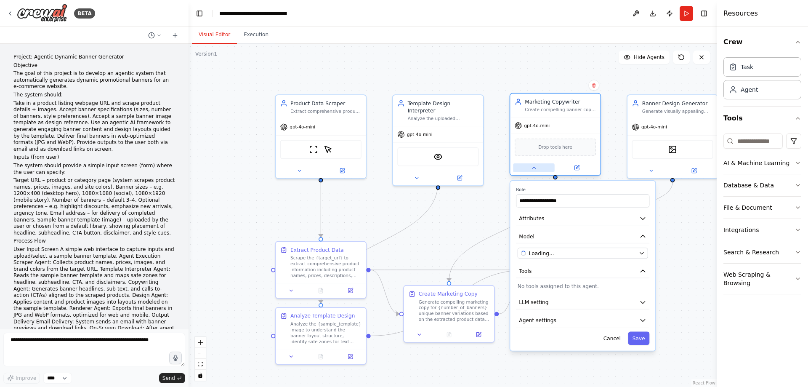
scroll to position [1467, 0]
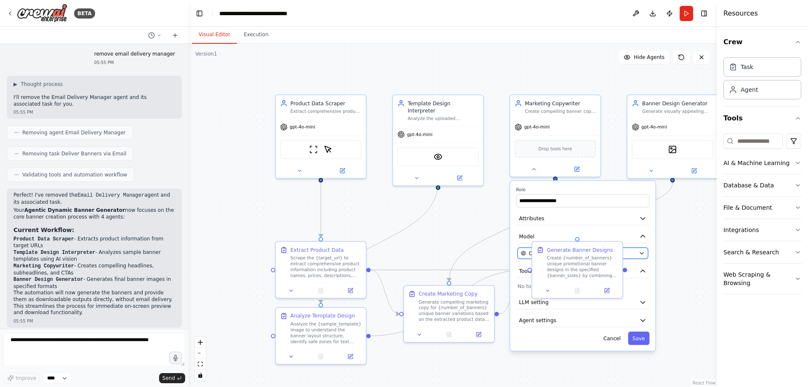
click at [641, 252] on icon "button" at bounding box center [642, 253] width 6 height 6
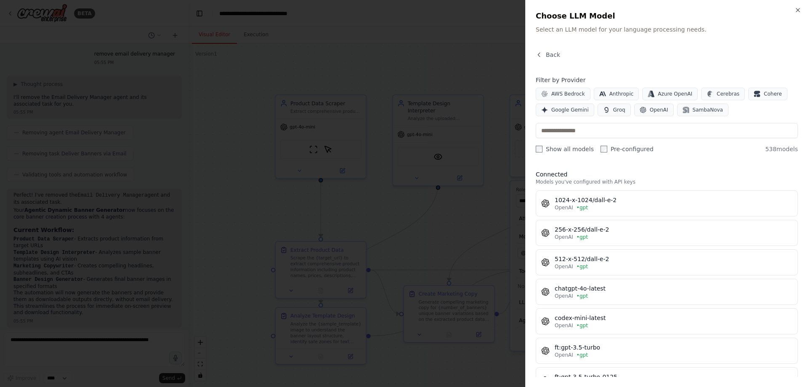
click at [480, 199] on div at bounding box center [404, 193] width 808 height 387
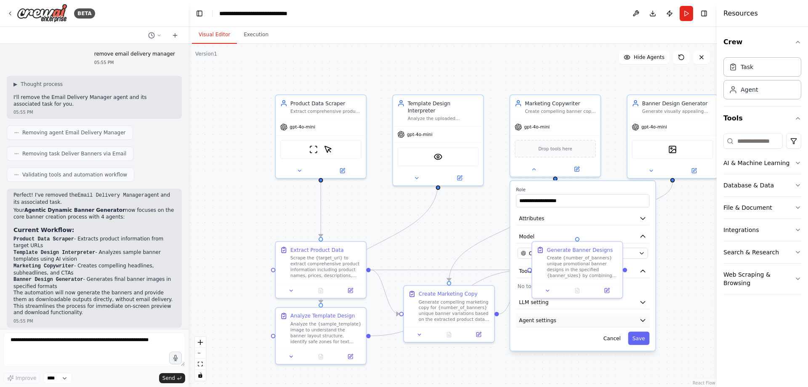
click at [577, 320] on button "Agent settings" at bounding box center [582, 320] width 133 height 13
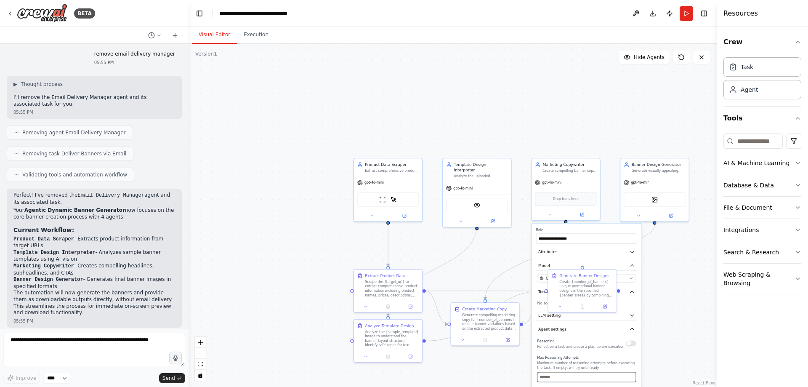
click at [582, 377] on input "number" at bounding box center [586, 377] width 99 height 10
click at [560, 258] on div "**********" at bounding box center [587, 366] width 110 height 285
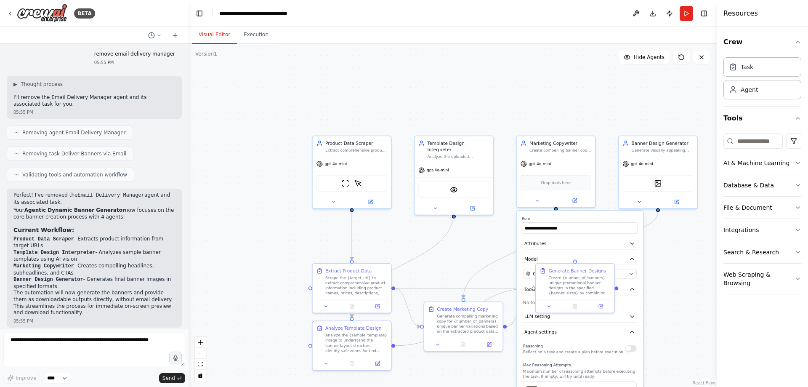
click at [595, 322] on div "**********" at bounding box center [580, 375] width 126 height 328
click at [596, 320] on button "LLM setting" at bounding box center [580, 317] width 116 height 12
click at [618, 316] on button "LLM setting" at bounding box center [580, 317] width 116 height 12
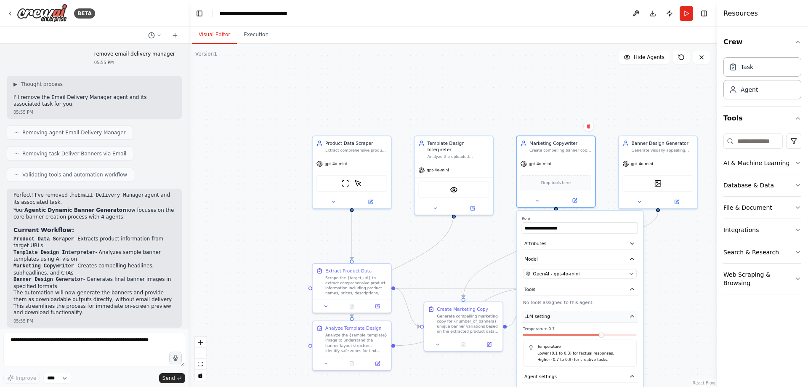
click at [604, 318] on button "LLM setting" at bounding box center [580, 317] width 116 height 12
click at [593, 334] on button "Agent settings" at bounding box center [580, 332] width 116 height 12
click at [634, 346] on button "Save" at bounding box center [628, 347] width 19 height 11
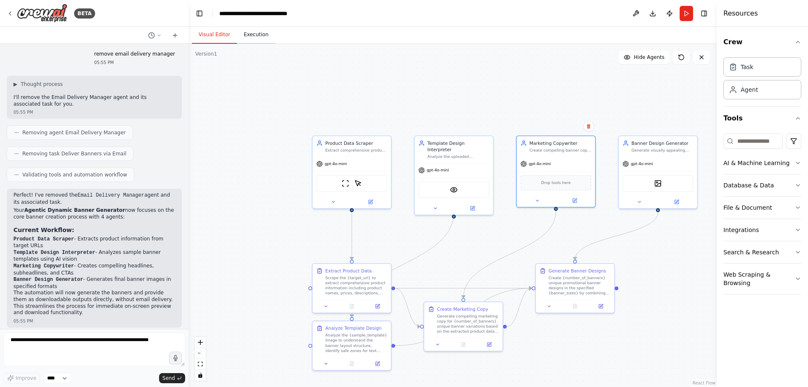
click at [242, 32] on button "Execution" at bounding box center [256, 35] width 38 height 18
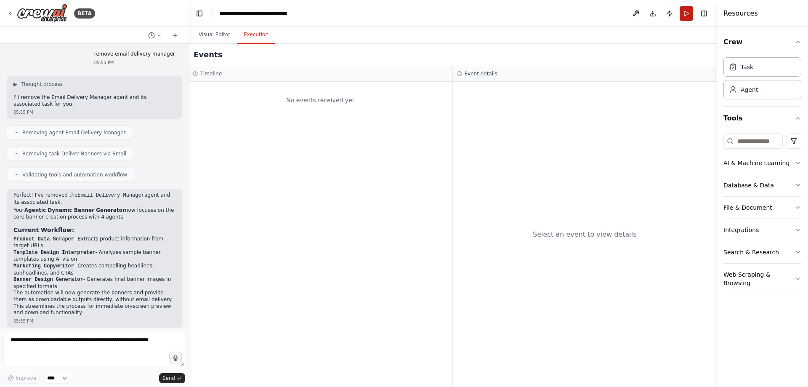
click at [685, 13] on button "Run" at bounding box center [686, 13] width 13 height 15
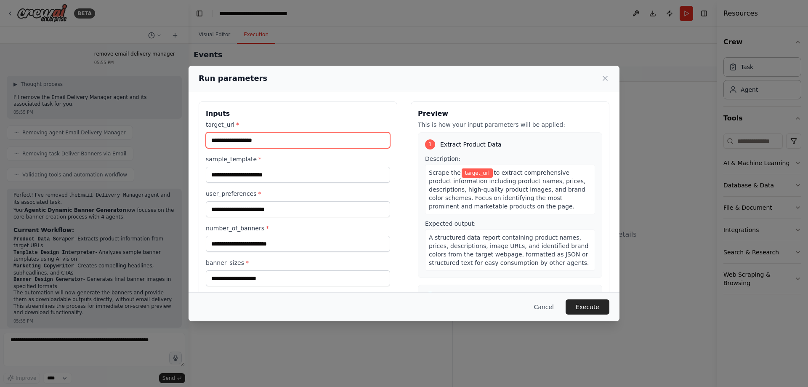
click at [328, 142] on input "target_url *" at bounding box center [298, 140] width 184 height 16
click at [226, 145] on input "target_url *" at bounding box center [298, 140] width 184 height 16
paste input "**********"
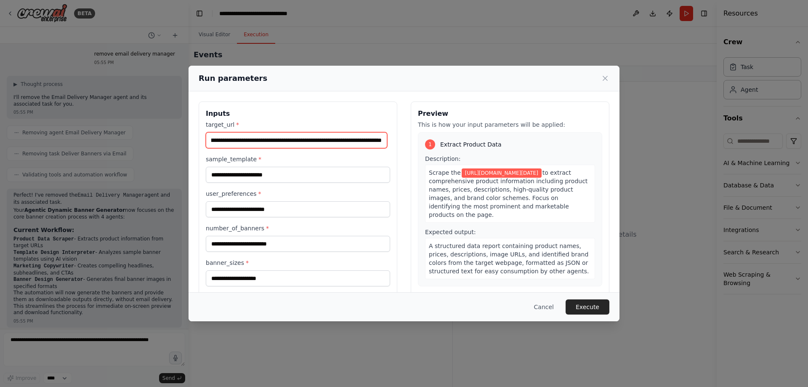
type input "**********"
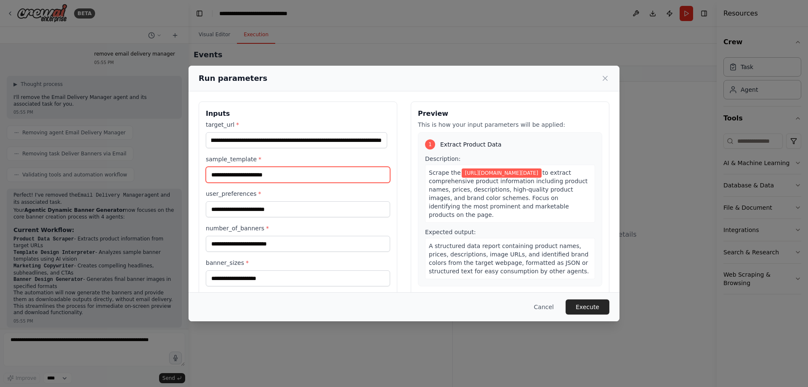
scroll to position [0, 0]
click at [268, 175] on input "sample_template *" at bounding box center [298, 175] width 184 height 16
click at [268, 196] on label "user_preferences *" at bounding box center [298, 193] width 184 height 8
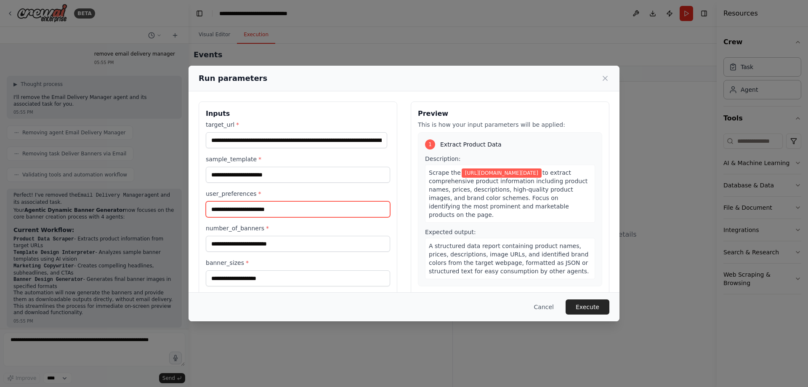
click at [268, 201] on input "user_preferences *" at bounding box center [298, 209] width 184 height 16
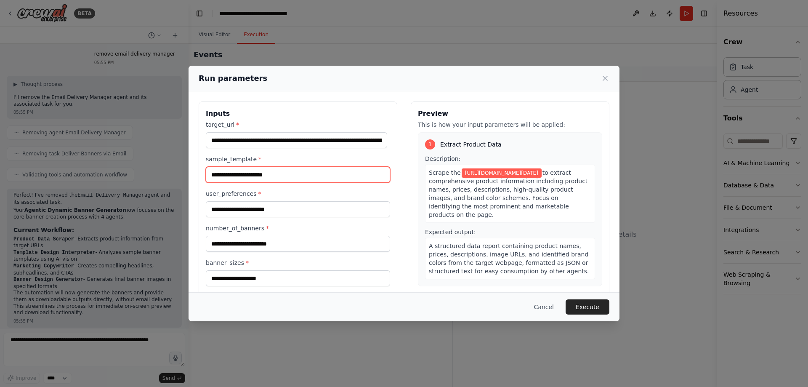
click at [278, 170] on input "sample_template *" at bounding box center [298, 175] width 184 height 16
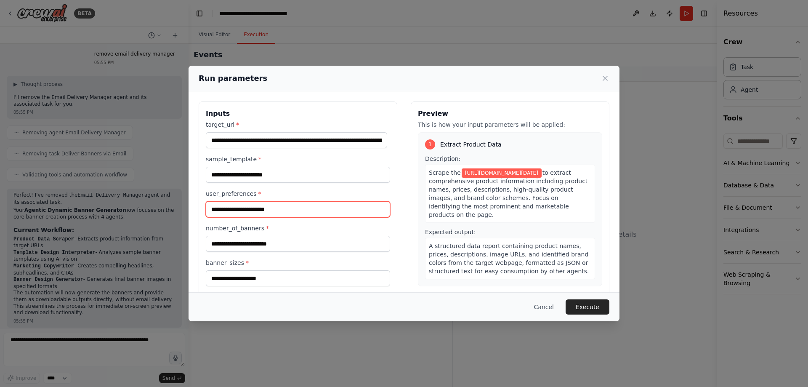
click at [286, 205] on input "user_preferences *" at bounding box center [298, 209] width 184 height 16
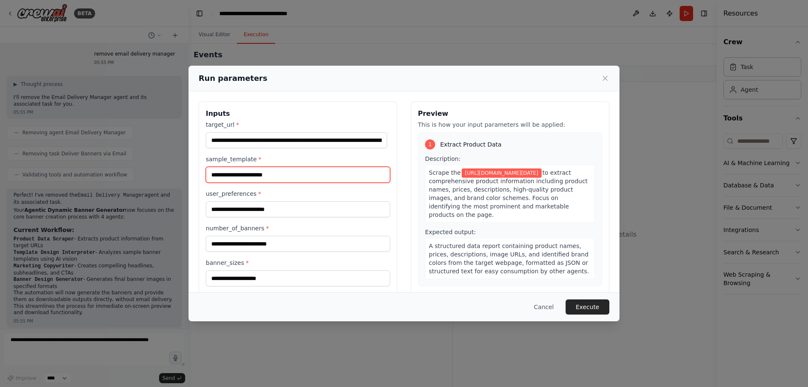
click at [284, 178] on input "sample_template *" at bounding box center [298, 175] width 184 height 16
paste input "**********"
type input "**********"
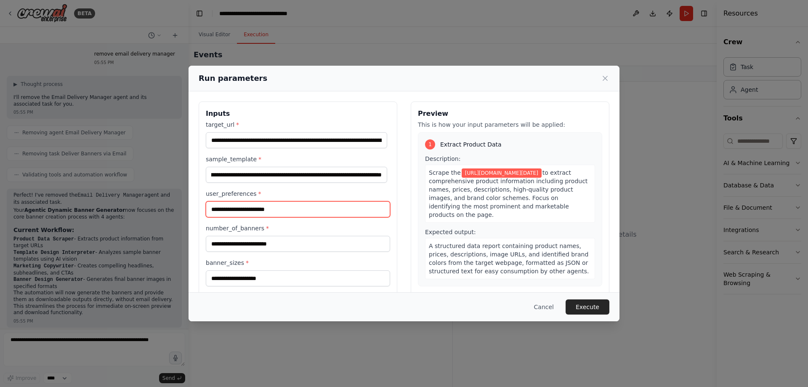
scroll to position [0, 0]
click at [284, 205] on input "user_preferences *" at bounding box center [298, 209] width 184 height 16
type input "*****"
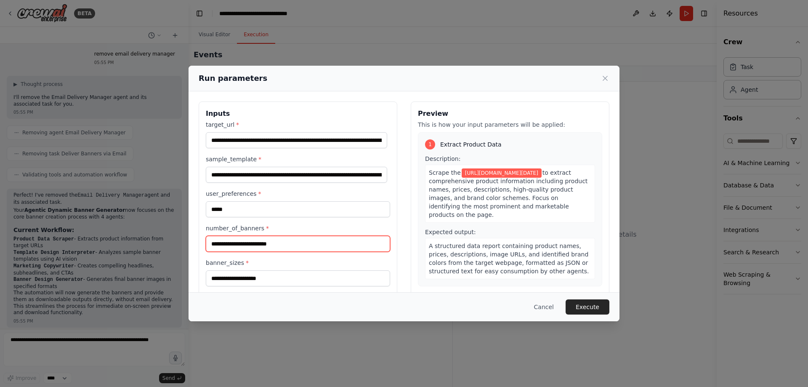
click at [273, 248] on input "number_of_banners *" at bounding box center [298, 244] width 184 height 16
type input "*"
click at [274, 277] on input "banner_sizes *" at bounding box center [298, 278] width 184 height 16
type input "*"
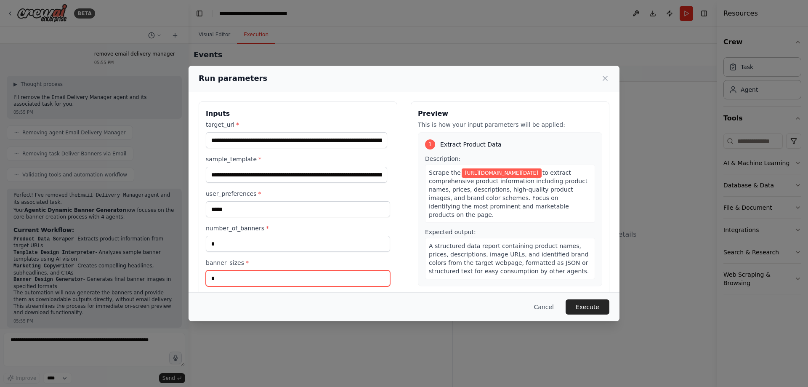
click at [320, 279] on input "*" at bounding box center [298, 278] width 184 height 16
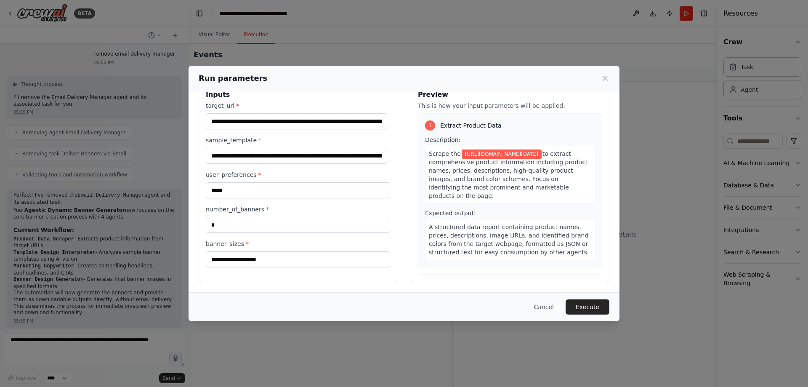
click at [271, 250] on div "banner_sizes *" at bounding box center [298, 254] width 184 height 28
click at [275, 256] on input "banner_sizes *" at bounding box center [298, 259] width 184 height 16
type input "******"
click at [584, 305] on button "Execute" at bounding box center [588, 306] width 44 height 15
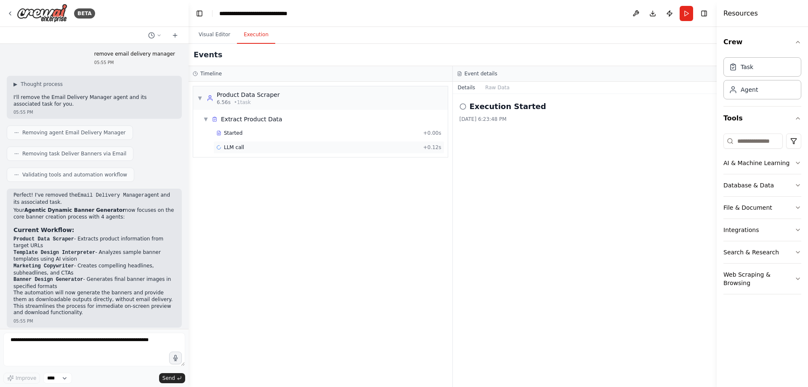
click at [330, 151] on div "LLM call + 0.12s" at bounding box center [328, 147] width 231 height 13
click at [682, 15] on button "Run" at bounding box center [686, 13] width 13 height 15
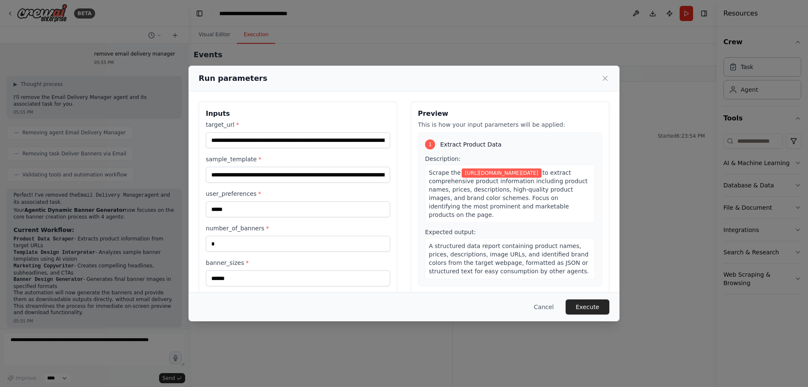
click at [607, 305] on button "Execute" at bounding box center [588, 306] width 44 height 15
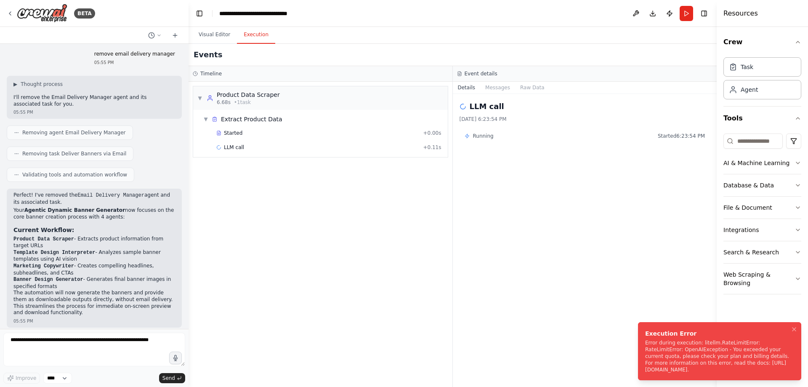
drag, startPoint x: 655, startPoint y: 335, endPoint x: 768, endPoint y: 369, distance: 118.6
click at [768, 369] on div "Error during execution: litellm.RateLimitError: RateLimitError: OpenAIException…" at bounding box center [718, 356] width 146 height 34
click at [702, 357] on div "Error during execution: litellm.RateLimitError: RateLimitError: OpenAIException…" at bounding box center [718, 356] width 146 height 34
click at [669, 339] on div "Error during execution: litellm.RateLimitError: RateLimitError: OpenAIException…" at bounding box center [718, 356] width 146 height 34
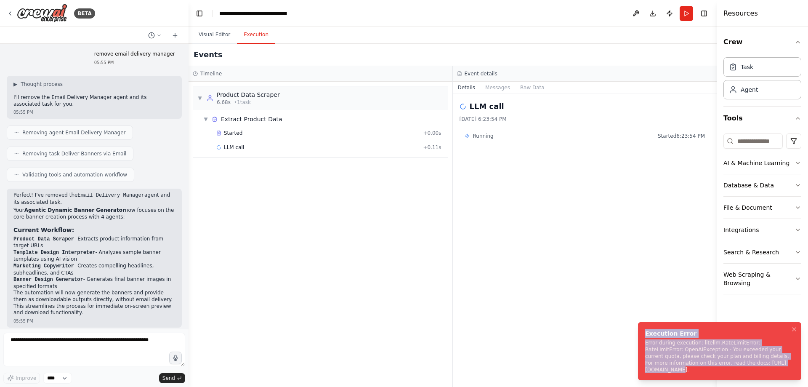
drag, startPoint x: 635, startPoint y: 331, endPoint x: 683, endPoint y: 364, distance: 58.2
click at [683, 364] on ol "Execution Error Error during execution: litellm.RateLimitError: RateLimitError:…" at bounding box center [719, 351] width 177 height 72
click at [651, 339] on div "Error during execution: litellm.RateLimitError: RateLimitError: OpenAIException…" at bounding box center [718, 356] width 146 height 34
click at [645, 339] on div "Error during execution: litellm.RateLimitError: RateLimitError: OpenAIException…" at bounding box center [718, 356] width 146 height 34
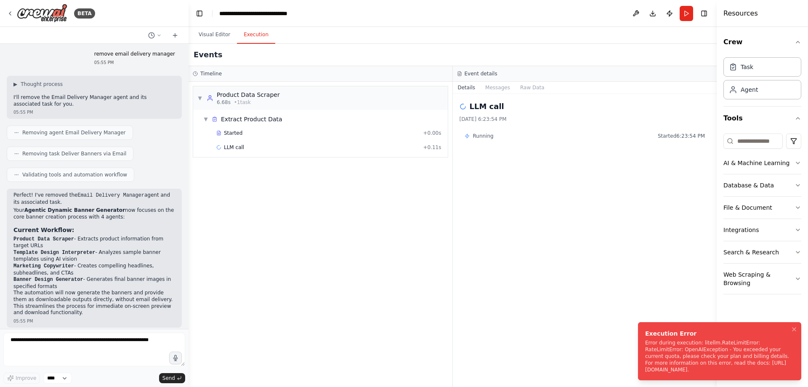
drag, startPoint x: 652, startPoint y: 340, endPoint x: 672, endPoint y: 376, distance: 40.7
click at [673, 373] on div "Error during execution: litellm.RateLimitError: RateLimitError: OpenAIException…" at bounding box center [718, 356] width 146 height 34
copy div "rror during execution: litellm.RateLimitError: RateLimitError: OpenAIException …"
click at [662, 339] on div "Error during execution: litellm.RateLimitError: RateLimitError: OpenAIException…" at bounding box center [718, 356] width 146 height 34
drag, startPoint x: 640, startPoint y: 335, endPoint x: 666, endPoint y: 345, distance: 27.8
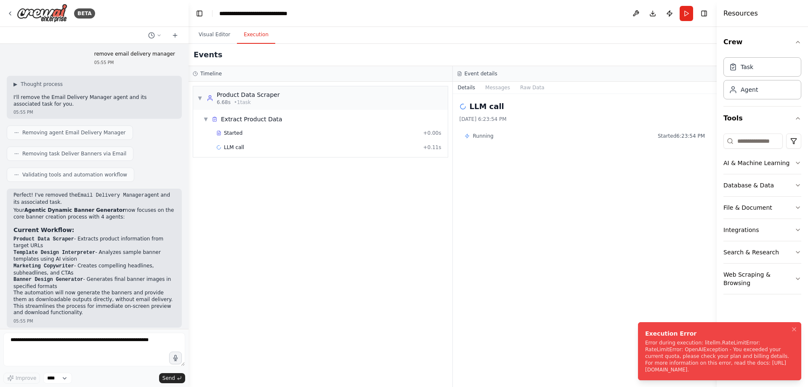
click at [666, 345] on li "Execution Error Error during execution: litellm.RateLimitError: RateLimitError:…" at bounding box center [719, 351] width 163 height 58
drag, startPoint x: 644, startPoint y: 323, endPoint x: 692, endPoint y: 361, distance: 61.1
click at [692, 361] on li "Execution Error Error during execution: litellm.RateLimitError: RateLimitError:…" at bounding box center [719, 351] width 163 height 58
drag, startPoint x: 660, startPoint y: 367, endPoint x: 643, endPoint y: 329, distance: 41.7
click at [643, 329] on li "Execution Error Error during execution: litellm.RateLimitError: RateLimitError:…" at bounding box center [719, 351] width 163 height 58
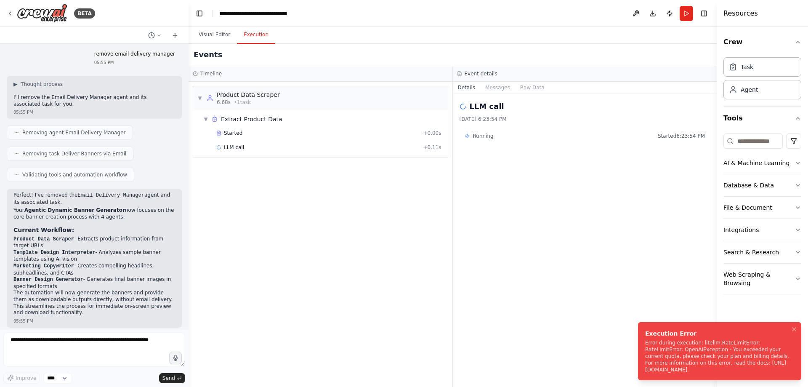
copy div "Execution Error Error during execution: litellm.RateLimitError: RateLimitError:…"
click at [721, 355] on div "Error during execution: litellm.RateLimitError: RateLimitError: OpenAIException…" at bounding box center [718, 356] width 146 height 34
click at [732, 339] on div "Error during execution: litellm.RateLimitError: RateLimitError: OpenAIException…" at bounding box center [718, 356] width 146 height 34
click at [720, 365] on div "Error during execution: litellm.RateLimitError: RateLimitError: OpenAIException…" at bounding box center [718, 356] width 146 height 34
drag, startPoint x: 677, startPoint y: 370, endPoint x: 655, endPoint y: 365, distance: 23.1
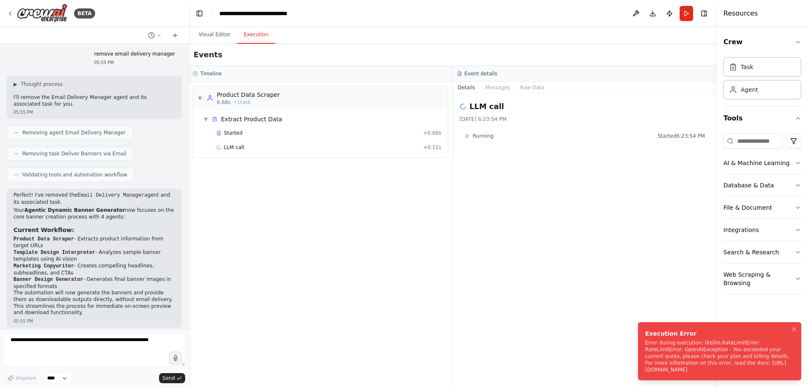
click at [638, 364] on li "Execution Error Error during execution: litellm.RateLimitError: RateLimitError:…" at bounding box center [719, 351] width 163 height 58
click at [793, 326] on icon "Notifications (F8)" at bounding box center [794, 329] width 7 height 7
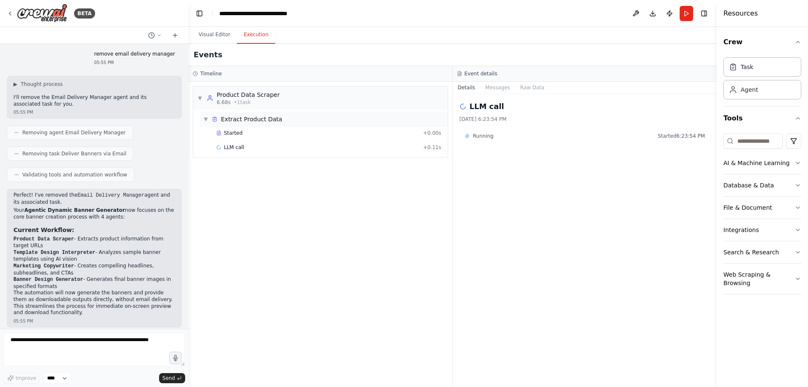
click at [208, 119] on span "▼" at bounding box center [205, 119] width 5 height 7
click at [197, 100] on span "▼" at bounding box center [199, 98] width 5 height 7
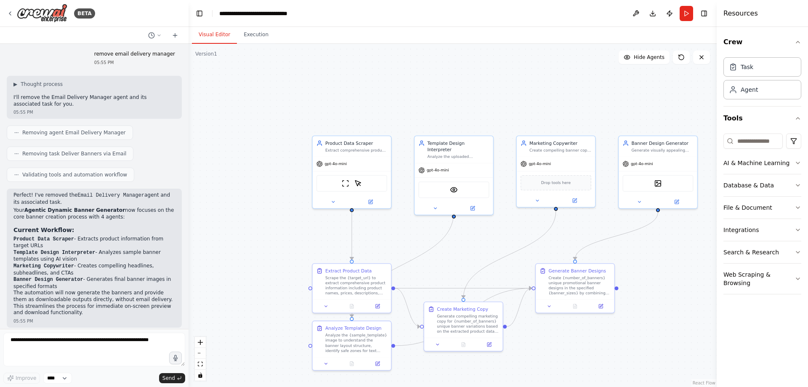
click at [217, 32] on button "Visual Editor" at bounding box center [214, 35] width 45 height 18
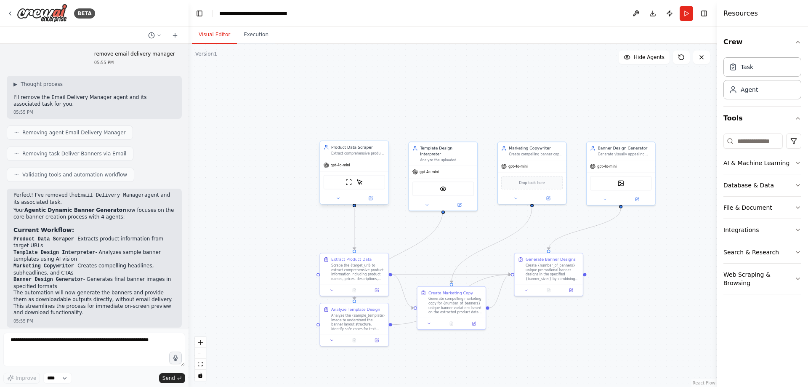
click at [345, 167] on span "gpt-4o-mini" at bounding box center [340, 165] width 19 height 5
click at [237, 30] on button "Execution" at bounding box center [256, 35] width 38 height 18
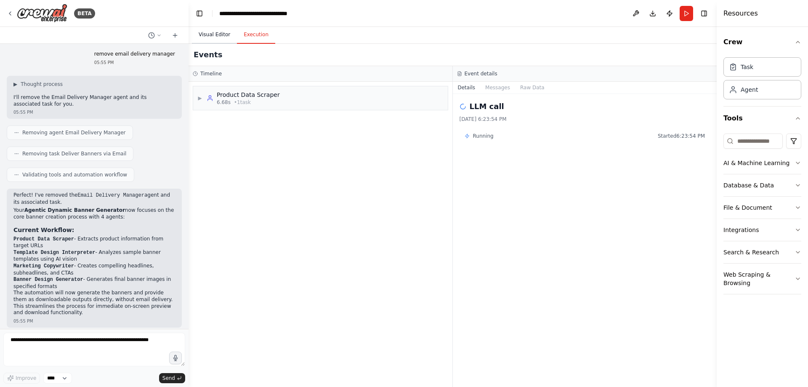
click at [210, 37] on button "Visual Editor" at bounding box center [214, 35] width 45 height 18
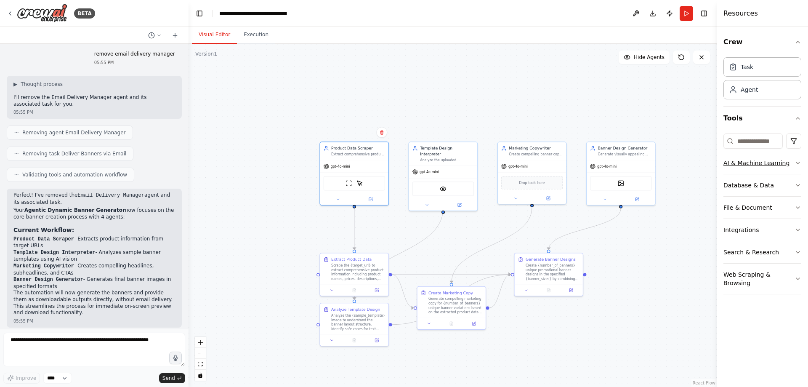
click at [746, 164] on button "AI & Machine Learning" at bounding box center [763, 163] width 78 height 22
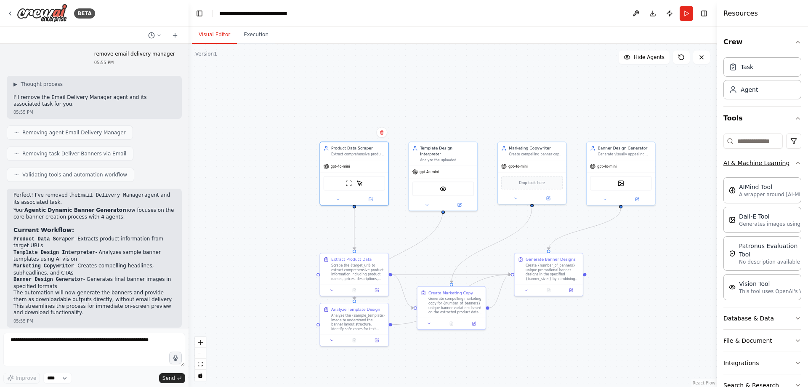
click at [795, 164] on icon "button" at bounding box center [798, 163] width 7 height 7
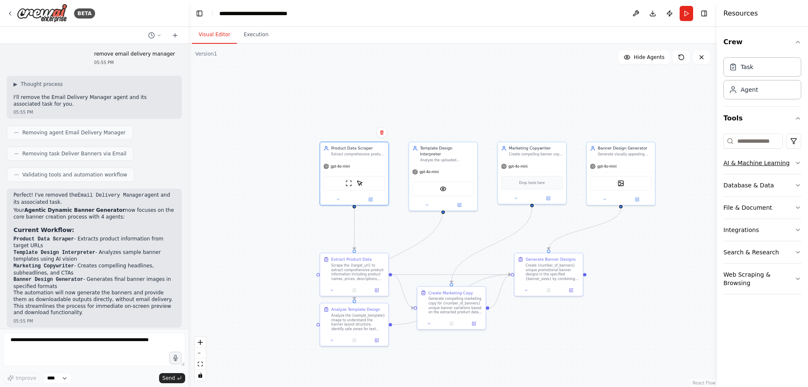
click at [789, 164] on button "AI & Machine Learning" at bounding box center [763, 163] width 78 height 22
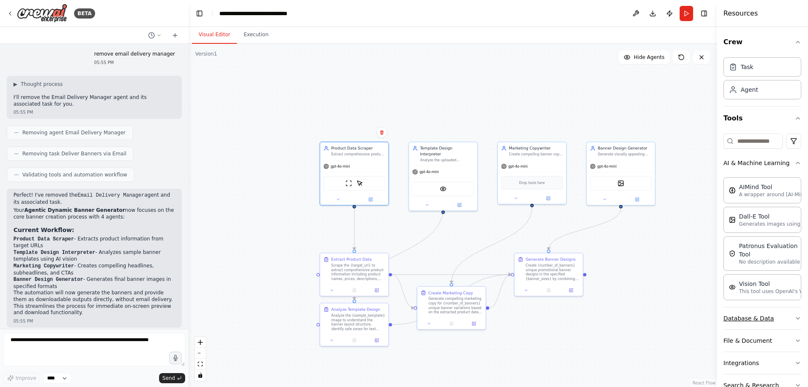
scroll to position [54, 0]
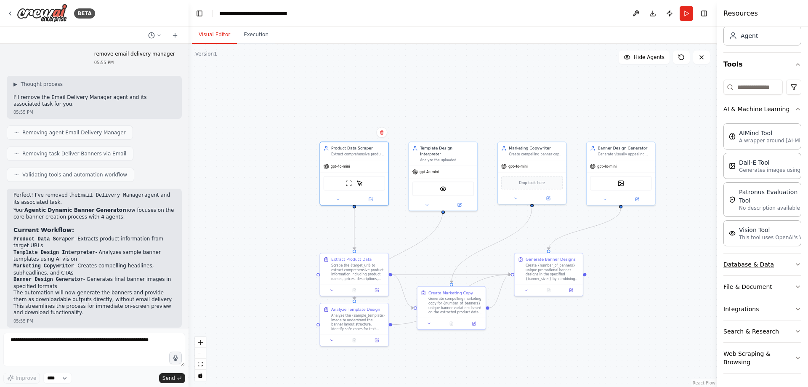
click at [778, 267] on button "Database & Data" at bounding box center [763, 264] width 78 height 22
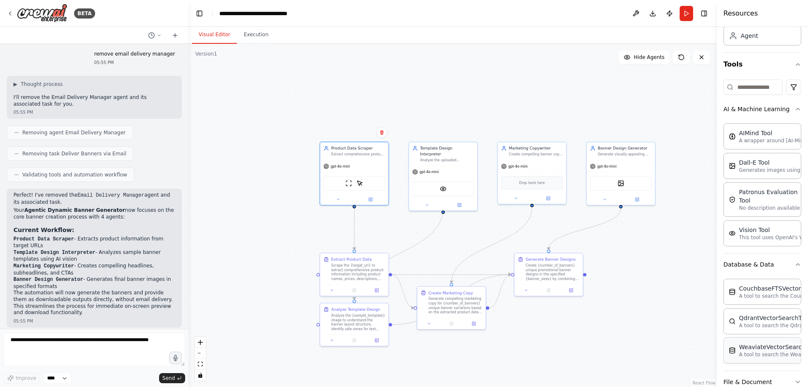
scroll to position [149, 0]
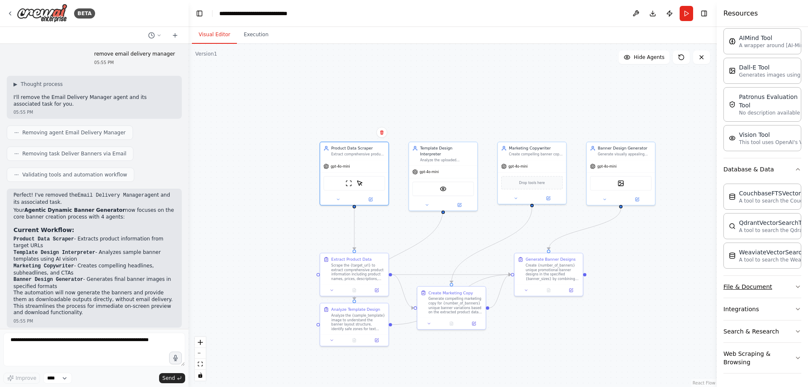
click at [783, 291] on button "File & Document" at bounding box center [763, 287] width 78 height 22
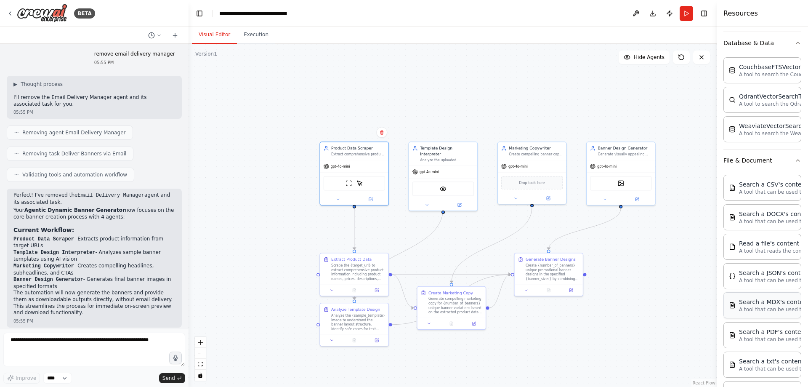
scroll to position [392, 0]
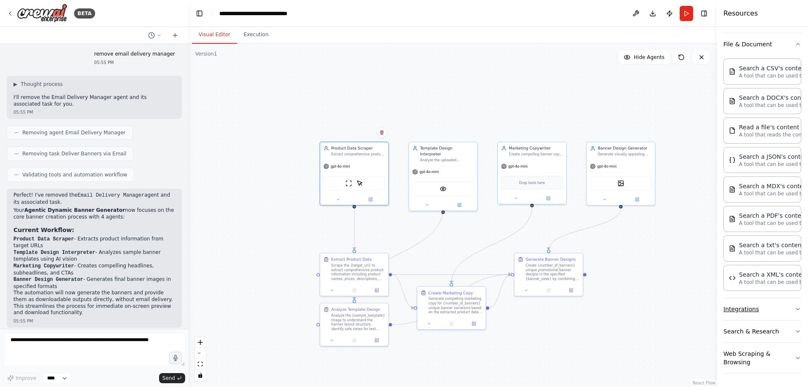
click at [779, 311] on button "Integrations" at bounding box center [763, 309] width 78 height 22
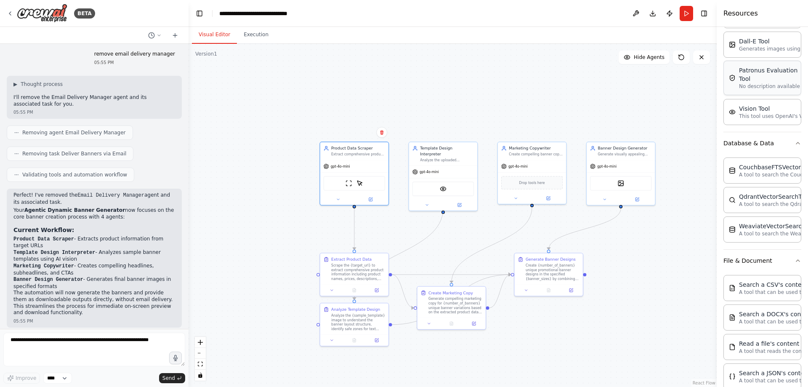
scroll to position [0, 0]
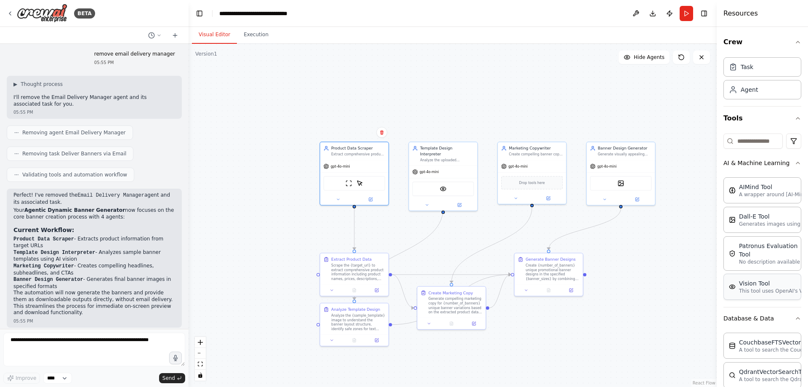
click at [762, 288] on p "This tool uses OpenAI's Vision API to describe the contents of an image." at bounding box center [785, 291] width 93 height 7
click at [759, 222] on p "Generates images using OpenAI's Dall-E model." at bounding box center [785, 223] width 93 height 7
click at [373, 178] on div "ScrapeWebsiteTool ScrapeElementFromWebsiteTool" at bounding box center [354, 182] width 61 height 14
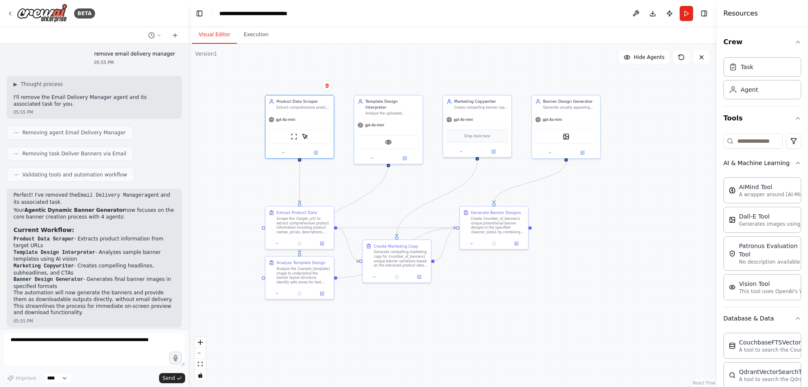
drag, startPoint x: 390, startPoint y: 277, endPoint x: 336, endPoint y: 231, distance: 72.0
click at [336, 231] on div ".deletable-edge-delete-btn { width: 20px; height: 20px; border: 0px solid #ffff…" at bounding box center [453, 215] width 528 height 343
click at [310, 127] on div "ScrapeWebsiteTool ScrapeElementFromWebsiteTool" at bounding box center [300, 135] width 68 height 21
drag, startPoint x: 309, startPoint y: 125, endPoint x: 553, endPoint y: 242, distance: 270.0
click at [553, 242] on div ".deletable-edge-delete-btn { width: 20px; height: 20px; border: 0px solid #ffff…" at bounding box center [453, 215] width 528 height 343
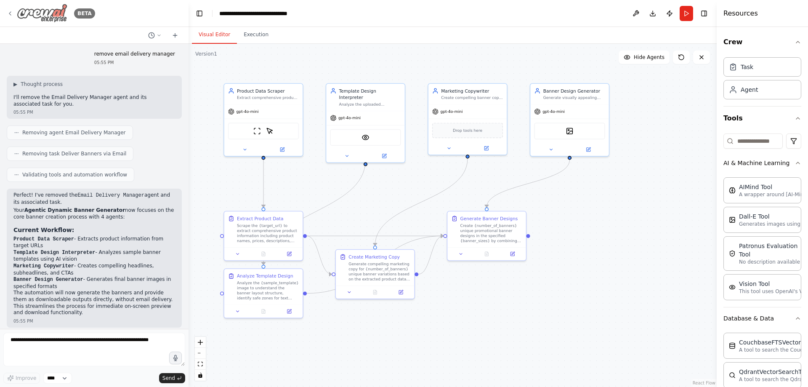
click at [18, 16] on img at bounding box center [42, 13] width 51 height 19
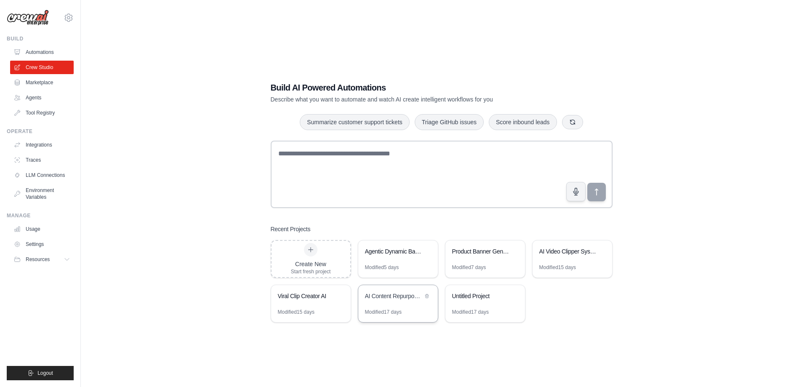
click at [394, 301] on div "AI Content Repurposer with Notion Integration" at bounding box center [394, 297] width 58 height 10
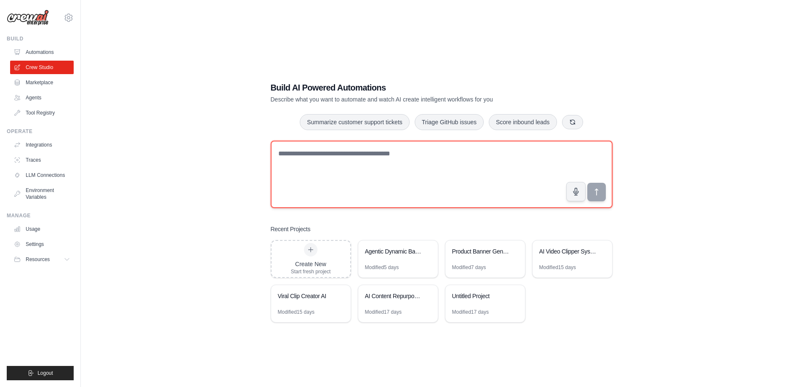
click at [355, 165] on textarea at bounding box center [442, 174] width 342 height 67
click at [346, 164] on textarea at bounding box center [442, 174] width 342 height 67
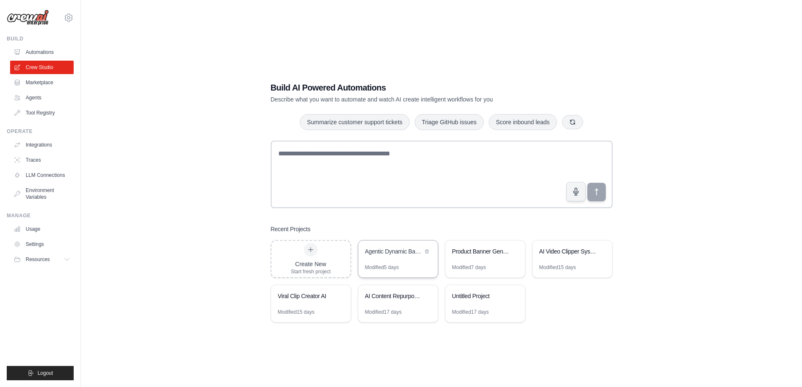
click at [406, 264] on div "Modified 5 days" at bounding box center [398, 270] width 80 height 13
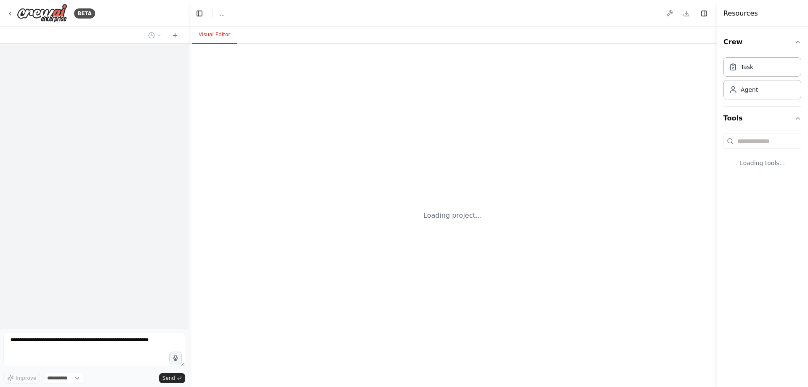
select select "****"
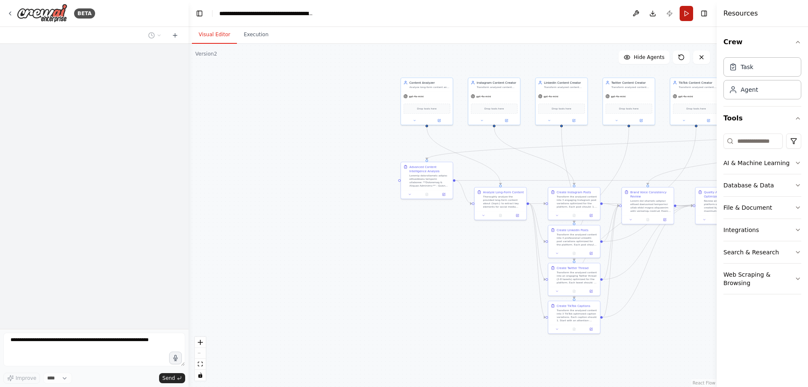
click at [687, 16] on button "Run" at bounding box center [686, 13] width 13 height 15
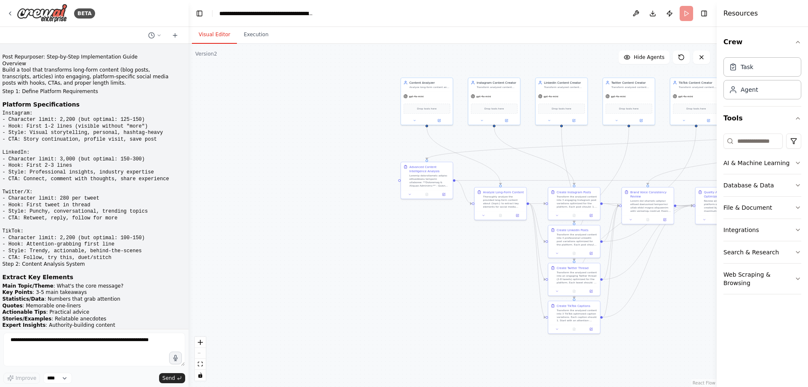
scroll to position [6213, 0]
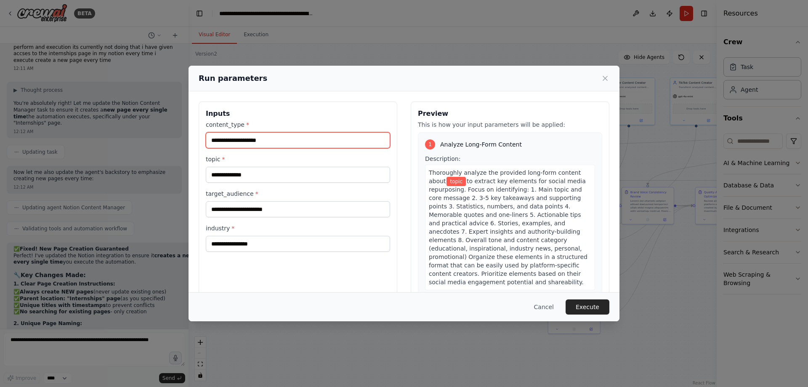
click at [270, 136] on input "content_type *" at bounding box center [298, 140] width 184 height 16
type input "*****"
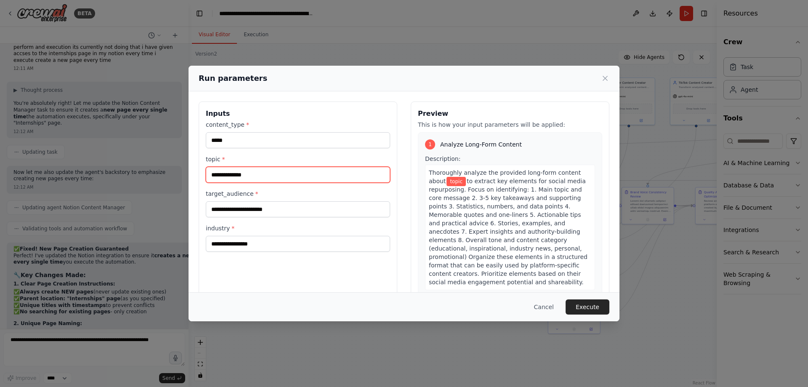
click at [293, 179] on input "topic *" at bounding box center [298, 175] width 184 height 16
type input "******"
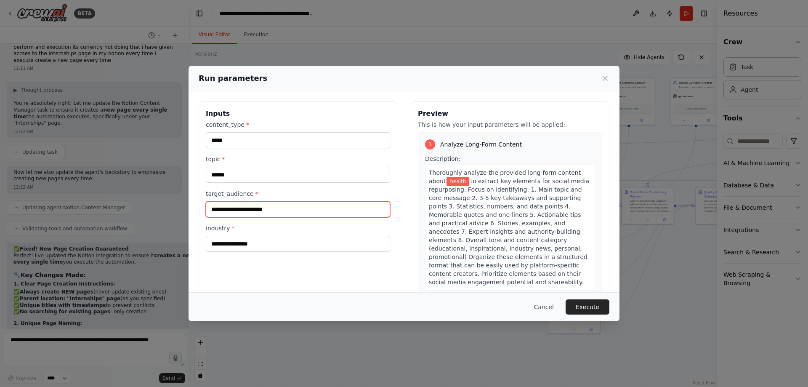
click at [280, 215] on input "target_audience *" at bounding box center [298, 209] width 184 height 16
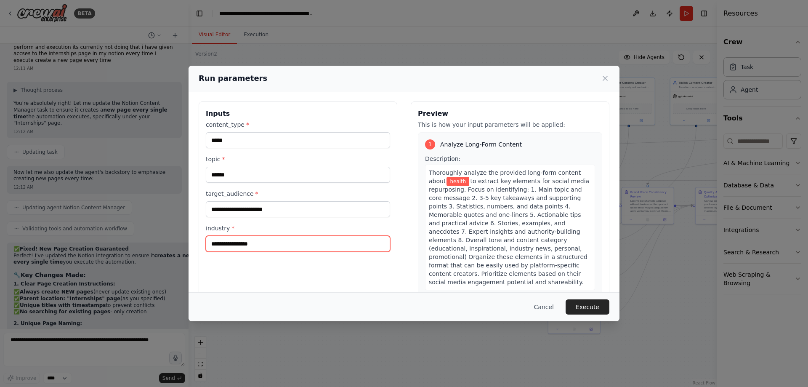
click at [285, 247] on input "industry *" at bounding box center [298, 244] width 184 height 16
type input "*******"
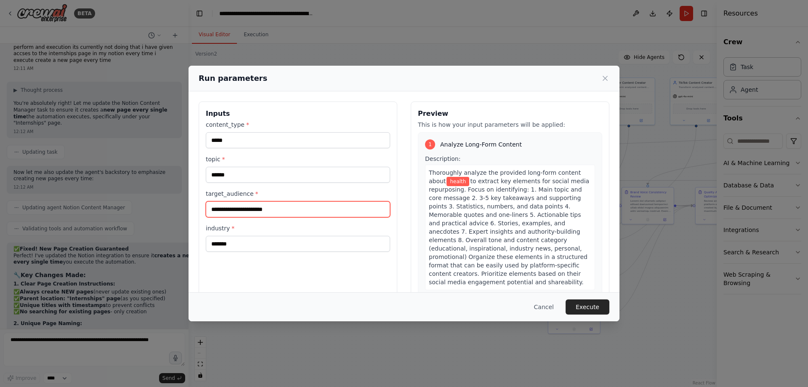
click at [266, 210] on input "target_audience *" at bounding box center [298, 209] width 184 height 16
type input "**********"
click at [603, 309] on button "Execute" at bounding box center [588, 306] width 44 height 15
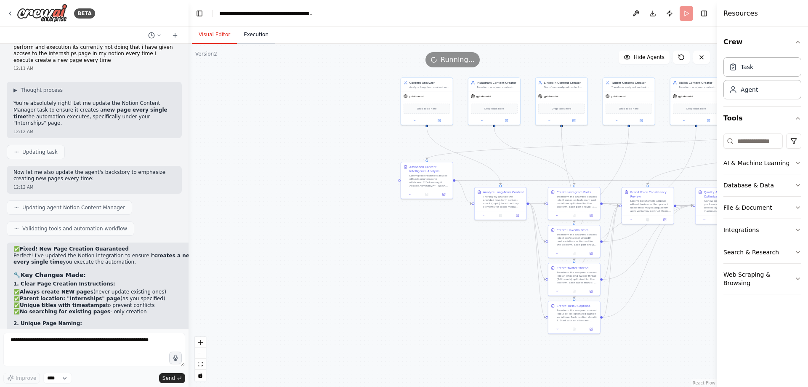
click at [247, 31] on button "Execution" at bounding box center [256, 35] width 38 height 18
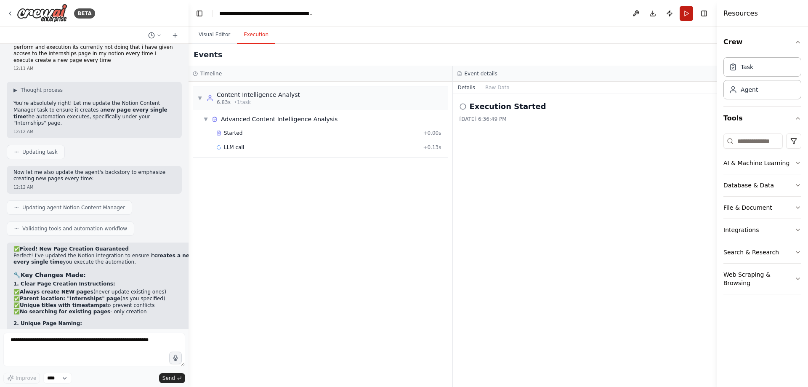
click at [691, 13] on button "Run" at bounding box center [686, 13] width 13 height 15
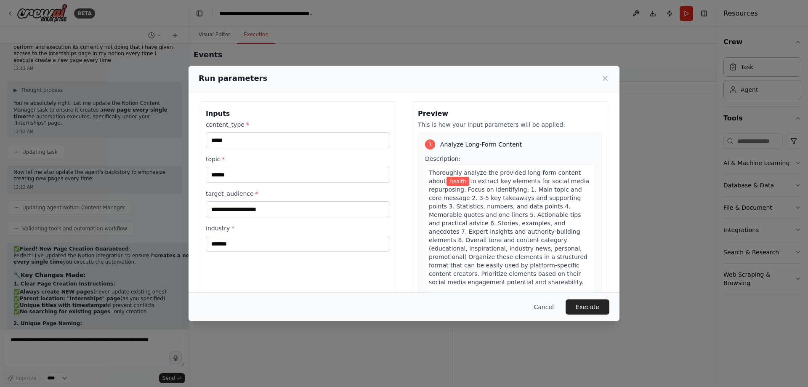
click at [60, 221] on div "**********" at bounding box center [404, 193] width 808 height 387
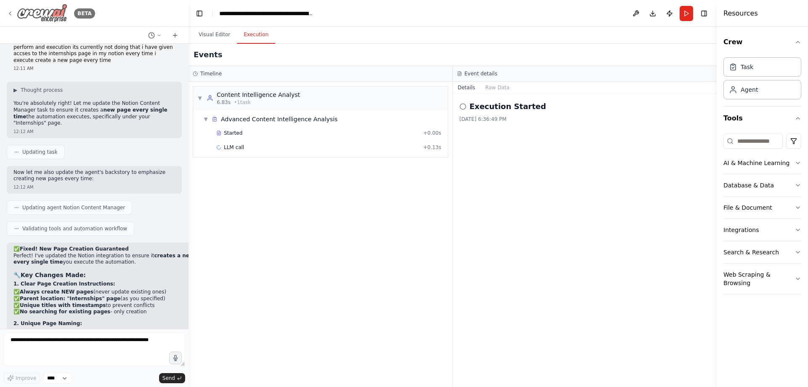
click at [67, 14] on div "BETA" at bounding box center [51, 13] width 88 height 19
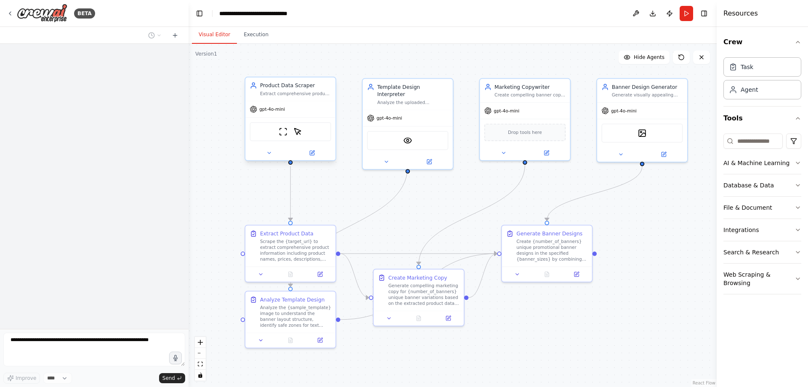
scroll to position [1467, 0]
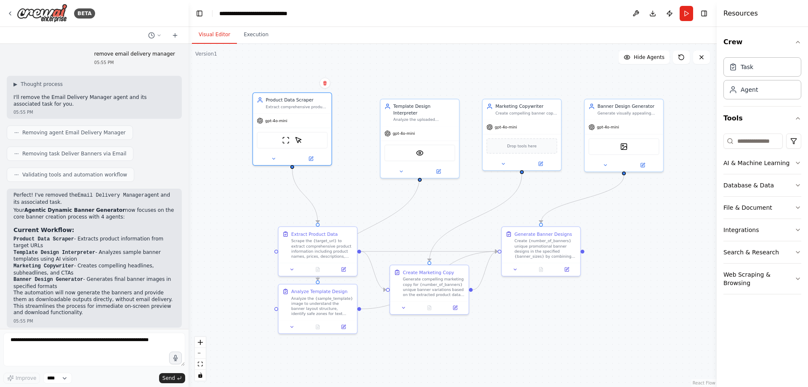
drag, startPoint x: 306, startPoint y: 118, endPoint x: 368, endPoint y: 126, distance: 62.4
click at [286, 114] on div "gpt-4o-mini" at bounding box center [292, 121] width 78 height 14
drag, startPoint x: 418, startPoint y: 120, endPoint x: 413, endPoint y: 94, distance: 26.6
click at [414, 112] on div "gpt-4o-mini" at bounding box center [413, 119] width 78 height 14
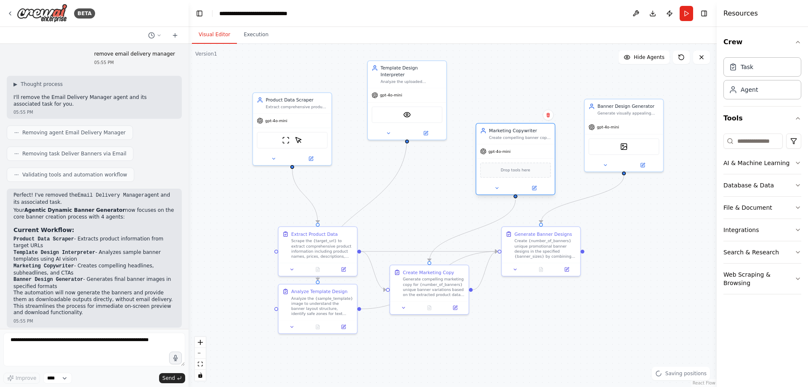
drag, startPoint x: 509, startPoint y: 109, endPoint x: 530, endPoint y: 160, distance: 55.9
click at [495, 164] on div "Drop tools here" at bounding box center [515, 170] width 71 height 15
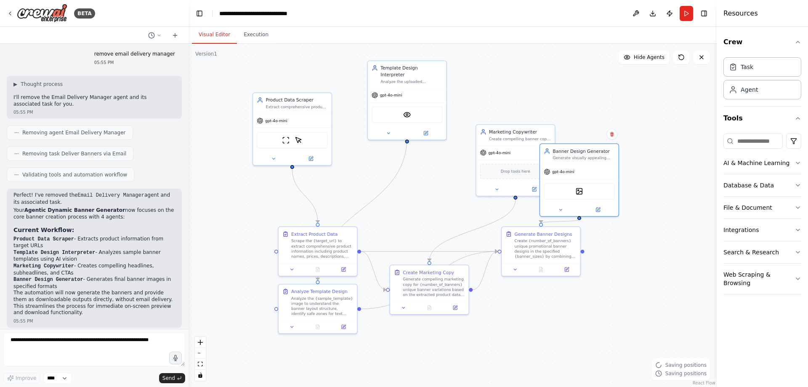
drag, startPoint x: 607, startPoint y: 139, endPoint x: 618, endPoint y: 148, distance: 13.7
click at [548, 183] on div "DallETool" at bounding box center [579, 191] width 71 height 16
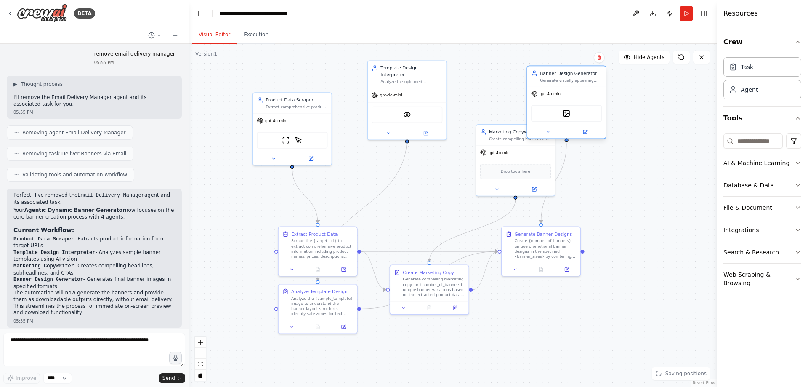
drag, startPoint x: 568, startPoint y: 115, endPoint x: 697, endPoint y: 156, distance: 135.1
click at [602, 122] on div "DallETool" at bounding box center [566, 113] width 71 height 16
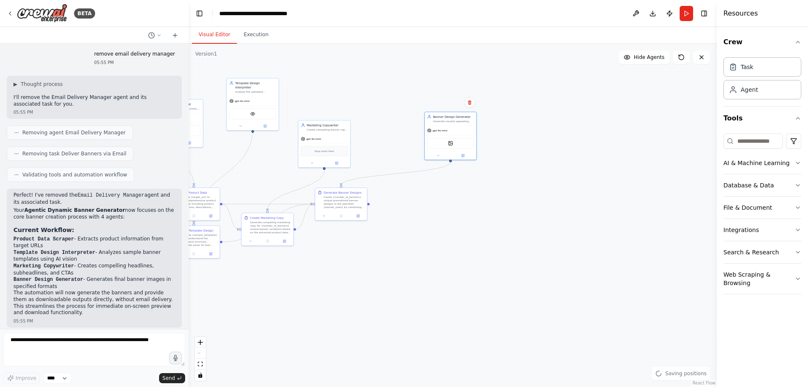
drag, startPoint x: 629, startPoint y: 272, endPoint x: 450, endPoint y: 234, distance: 182.3
click at [450, 234] on div ".deletable-edge-delete-btn { width: 20px; height: 20px; border: 0px solid #ffff…" at bounding box center [453, 215] width 528 height 343
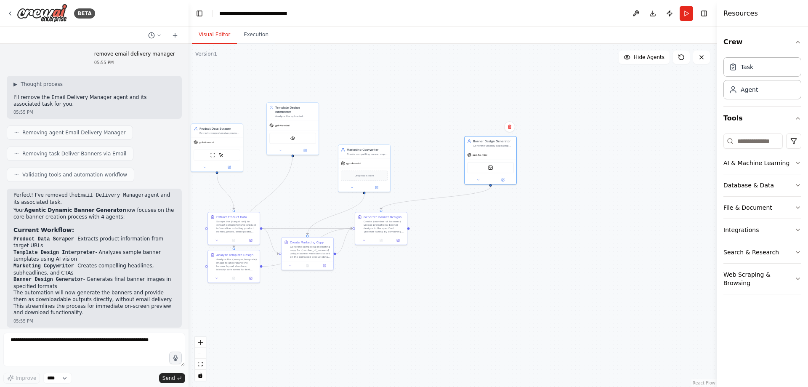
drag, startPoint x: 469, startPoint y: 242, endPoint x: 596, endPoint y: 224, distance: 127.7
click at [594, 235] on div ".deletable-edge-delete-btn { width: 20px; height: 20px; border: 0px solid #ffff…" at bounding box center [453, 215] width 528 height 343
